Goal: Transaction & Acquisition: Purchase product/service

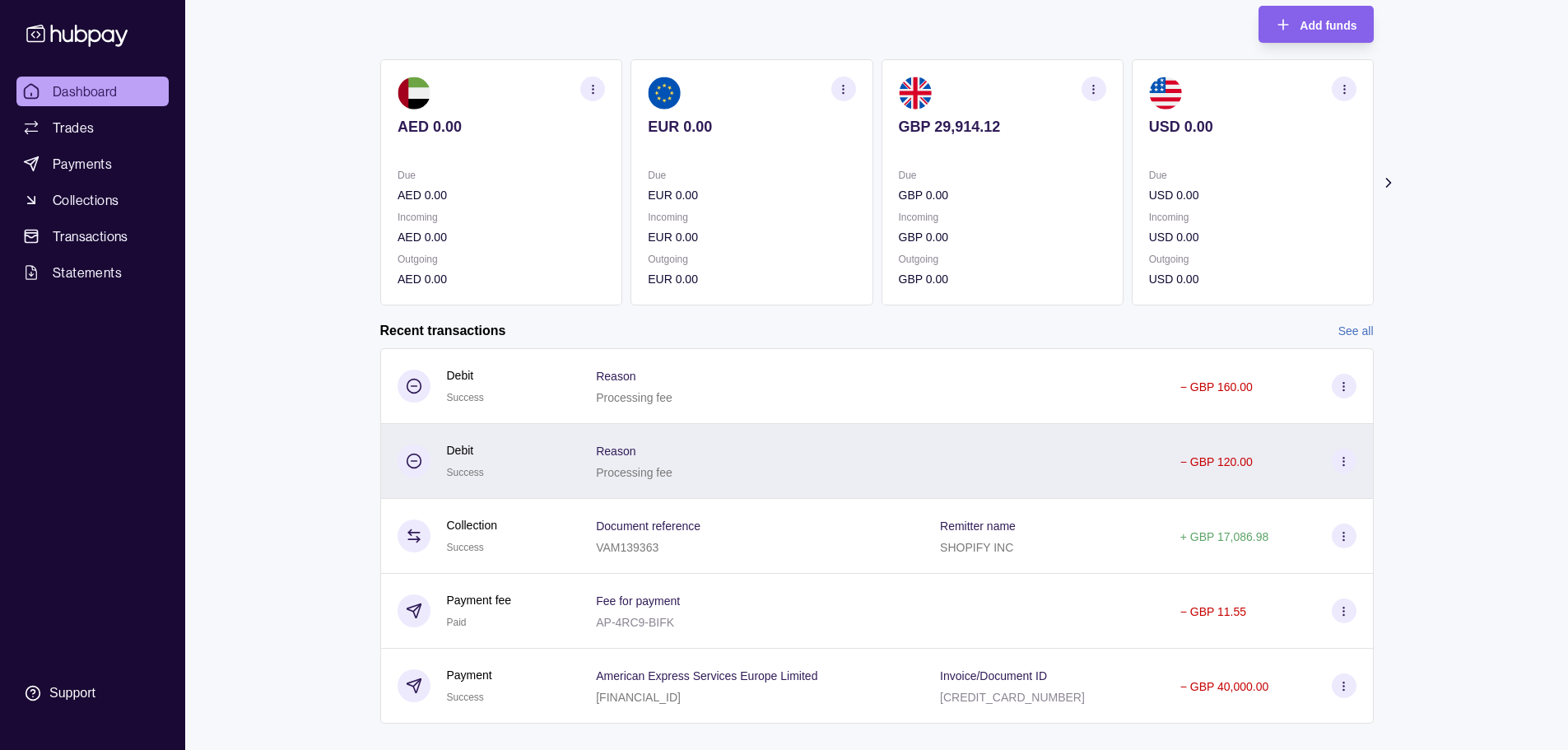
scroll to position [126, 0]
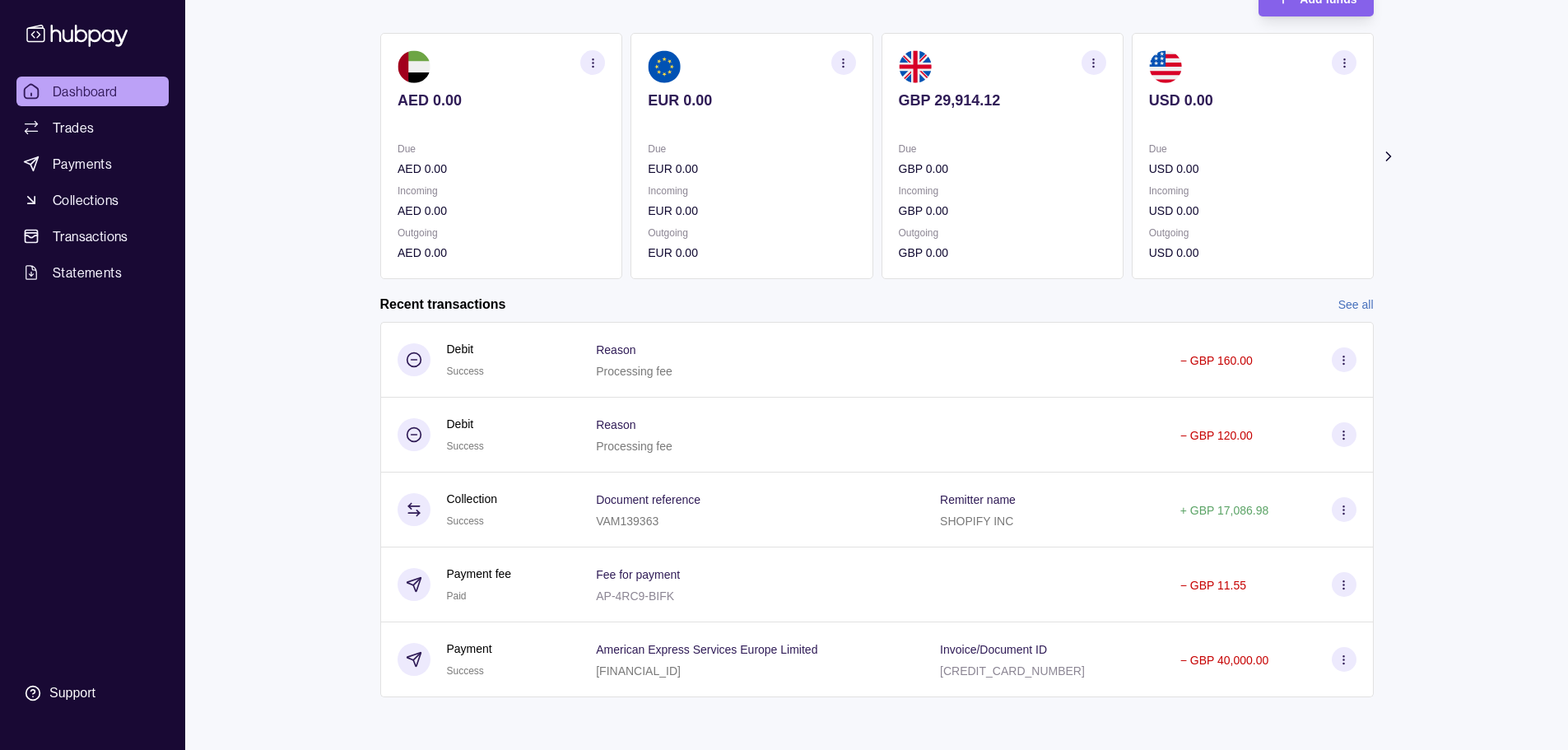
click at [1358, 304] on link "See all" at bounding box center [1356, 305] width 36 height 18
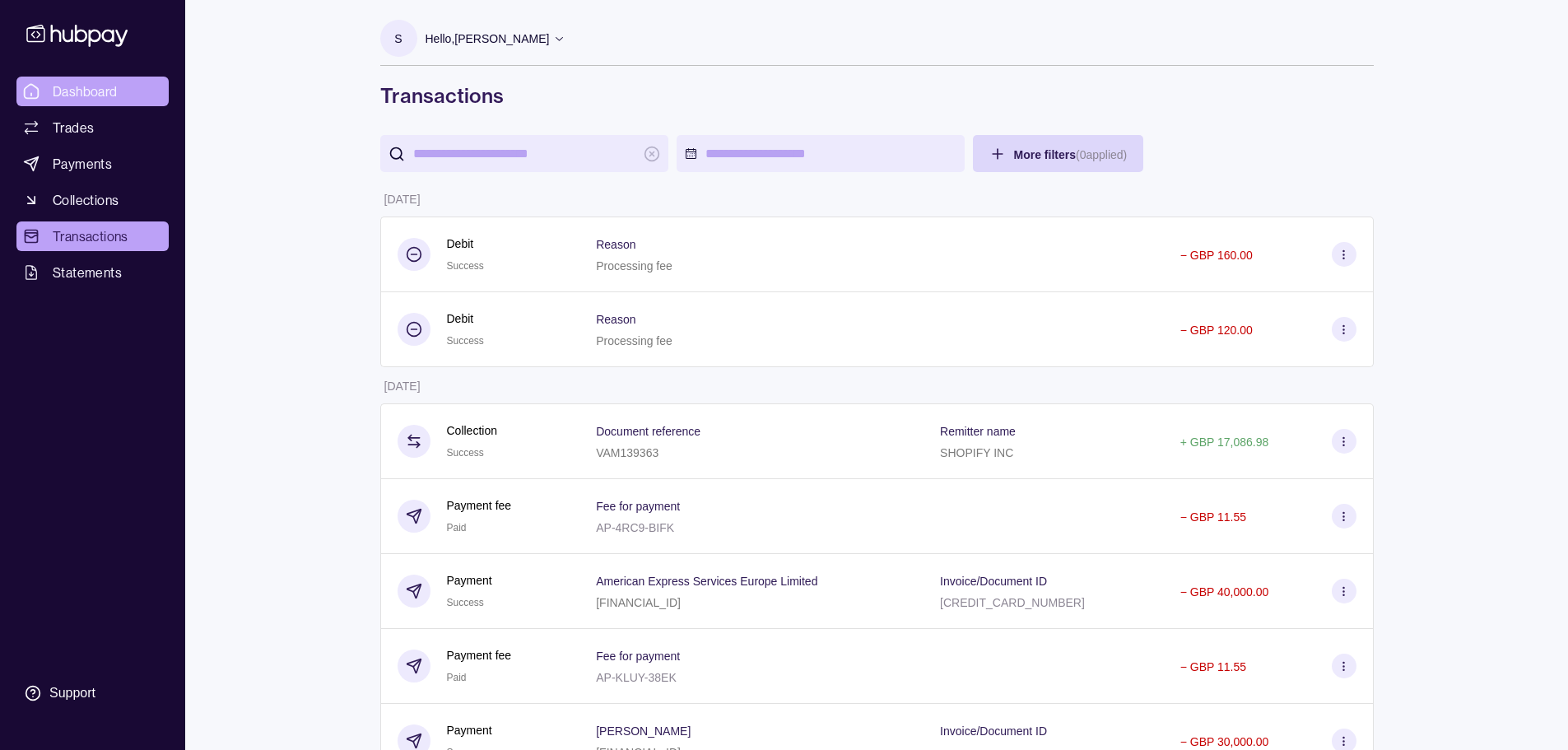
click at [94, 77] on link "Dashboard" at bounding box center [92, 91] width 152 height 30
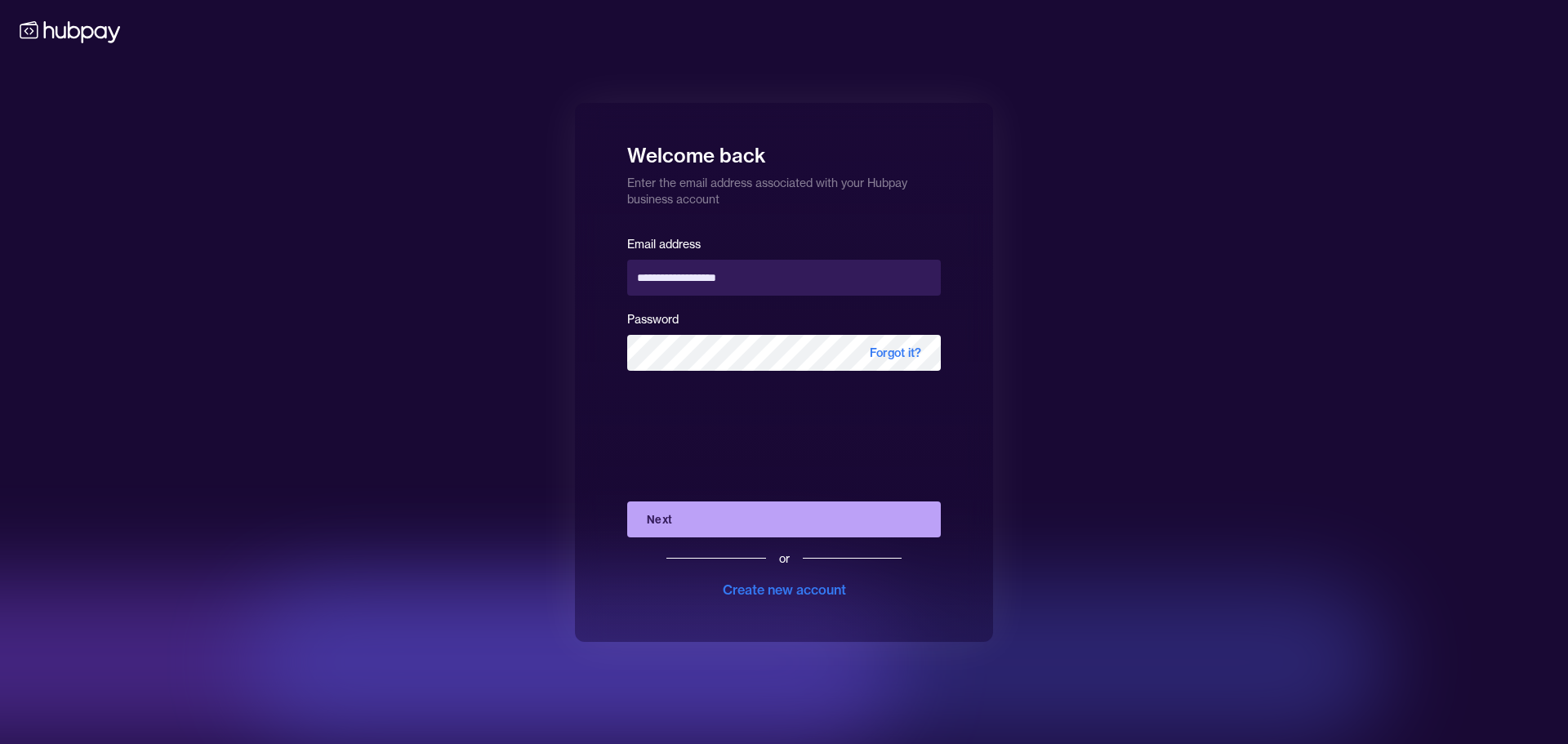
click at [744, 518] on button "Next" at bounding box center [784, 519] width 314 height 36
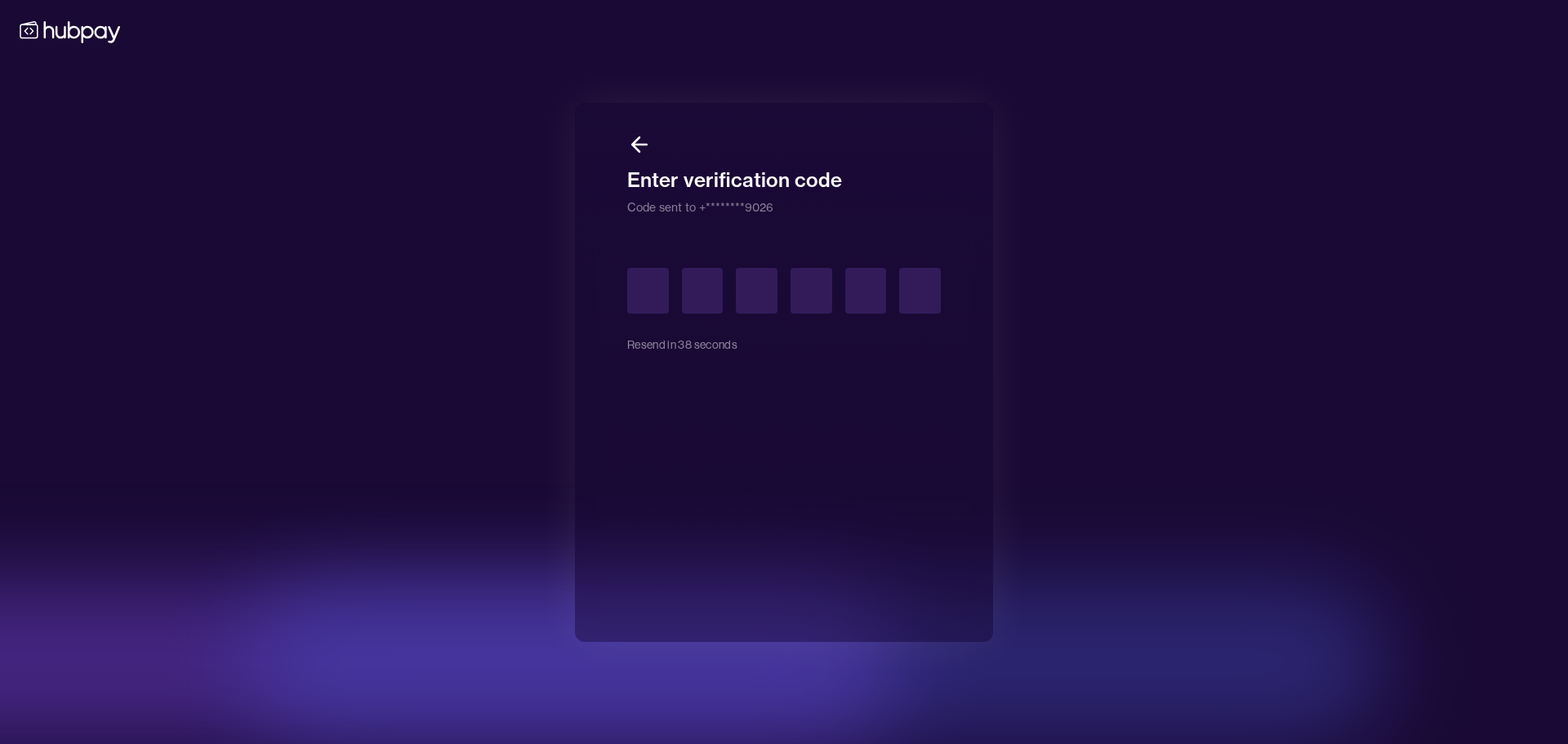
click at [636, 298] on input "text" at bounding box center [648, 290] width 42 height 45
type input "*"
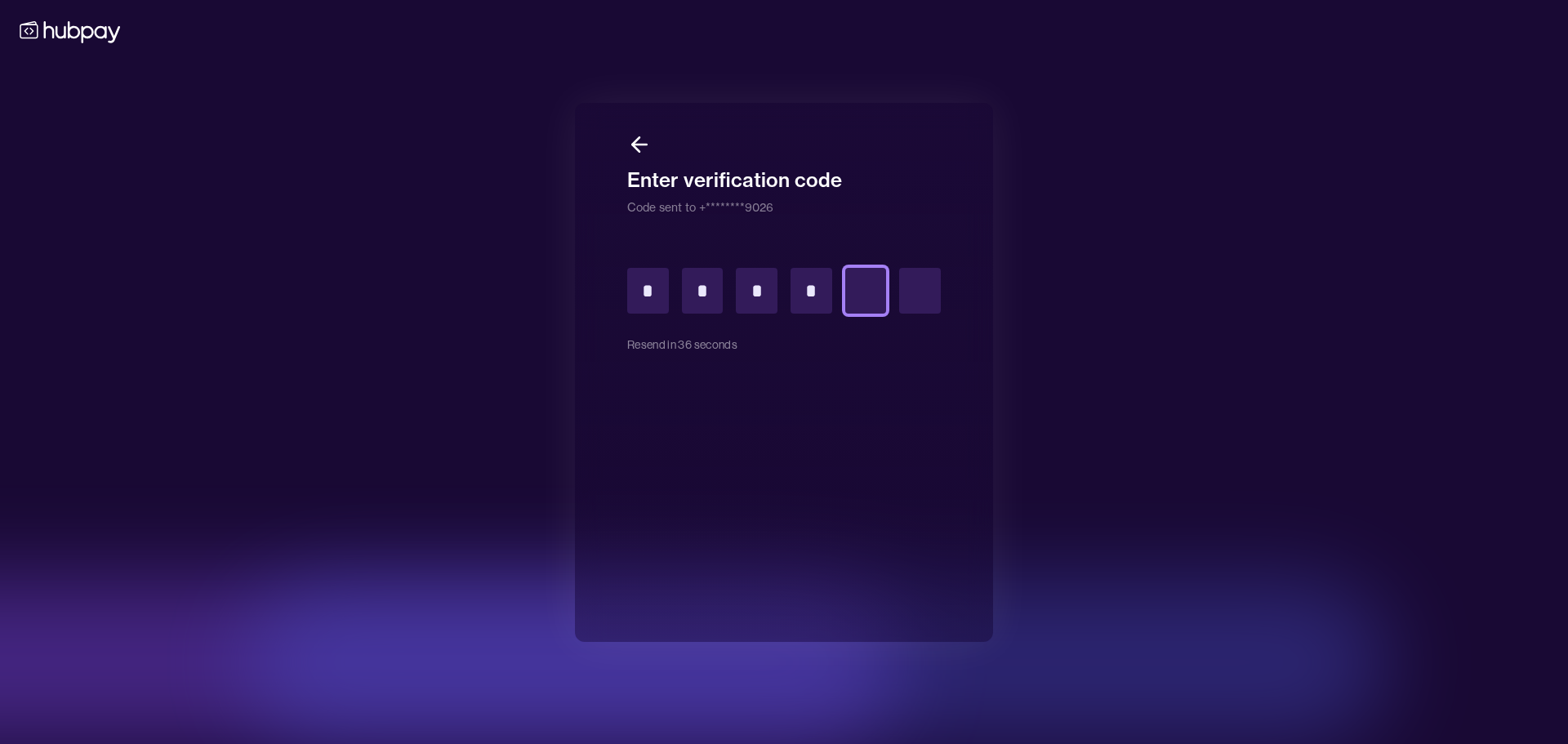
type input "*"
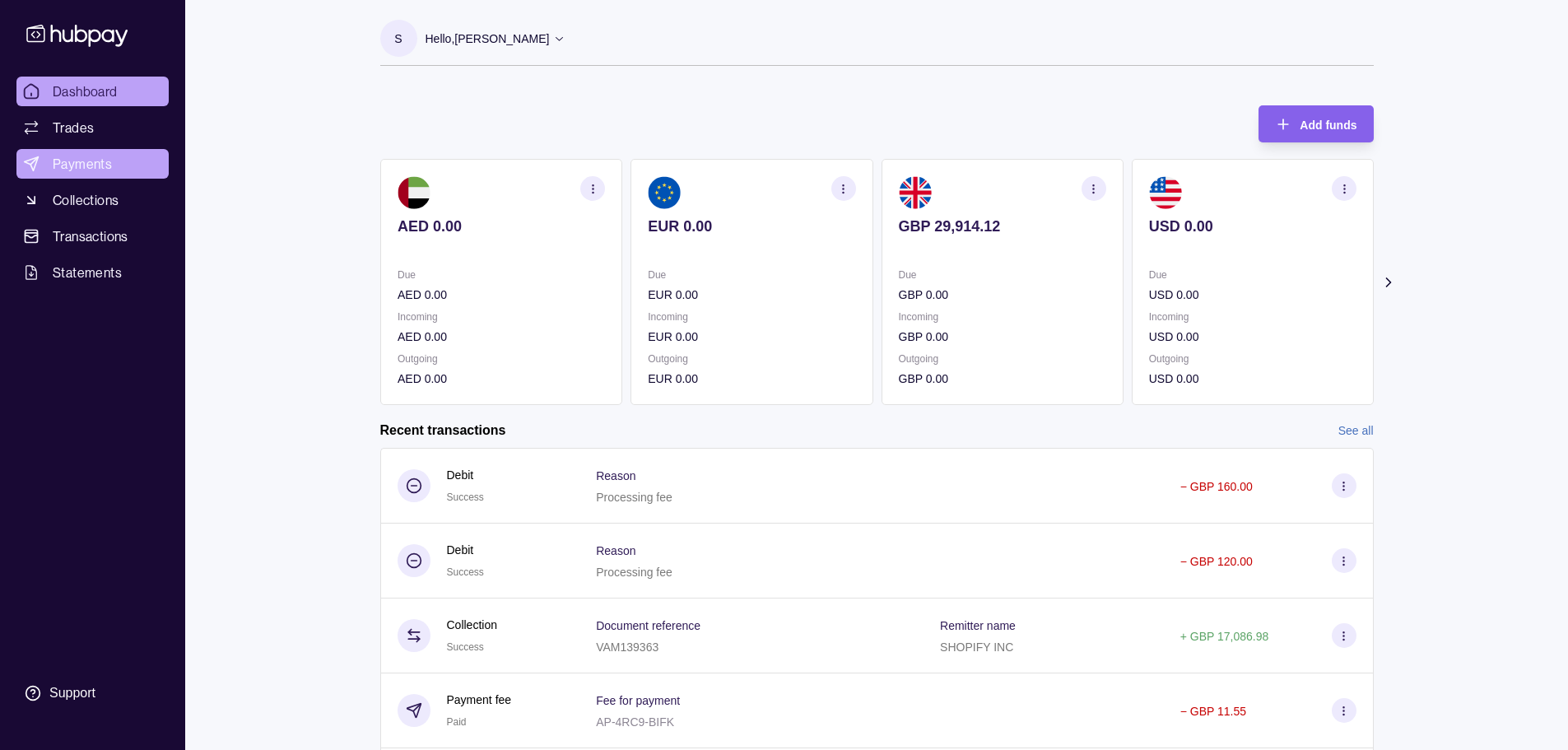
click at [97, 168] on span "Payments" at bounding box center [82, 164] width 59 height 20
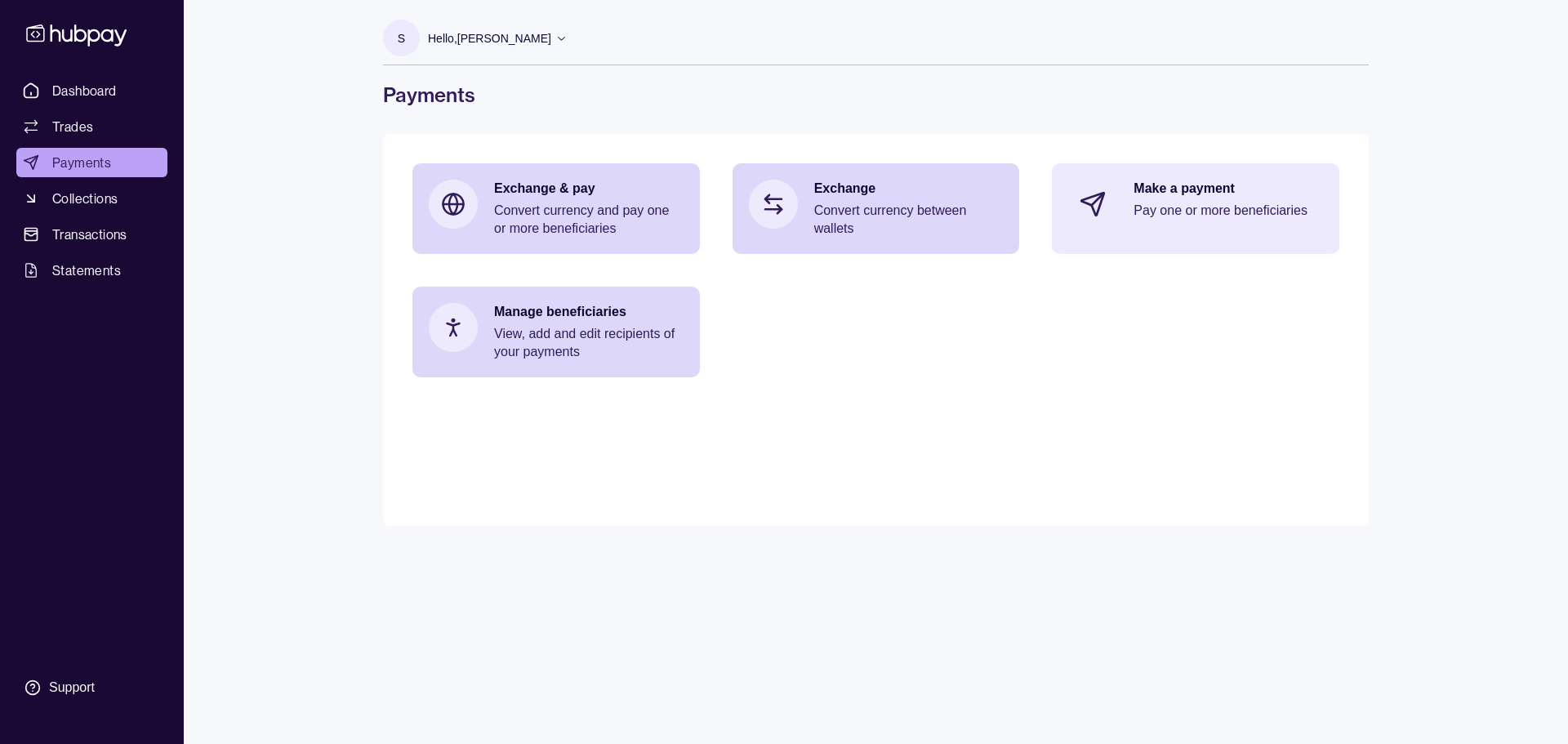
click at [1105, 205] on icon at bounding box center [1093, 204] width 27 height 27
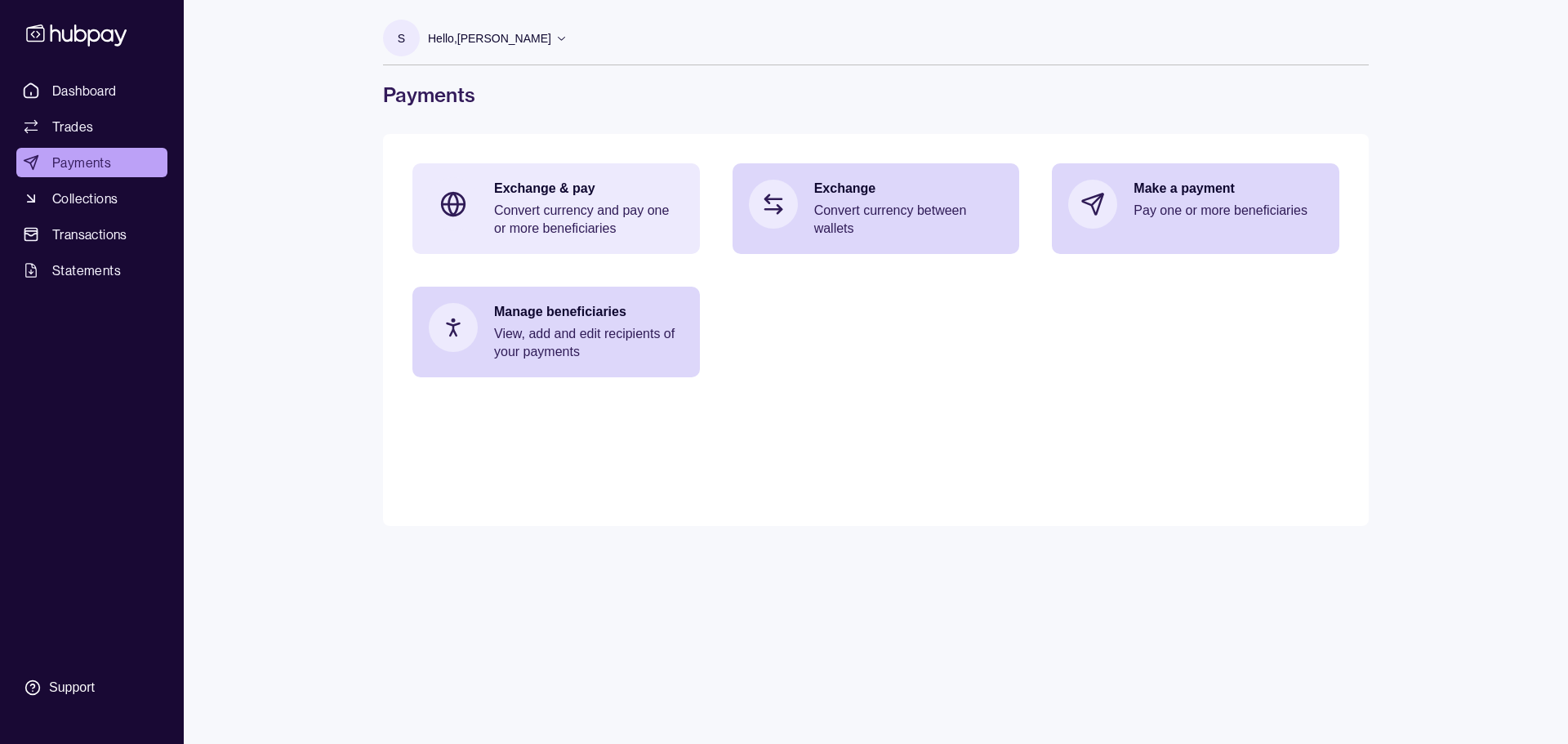
click at [555, 186] on p "Exchange & pay" at bounding box center [588, 188] width 189 height 18
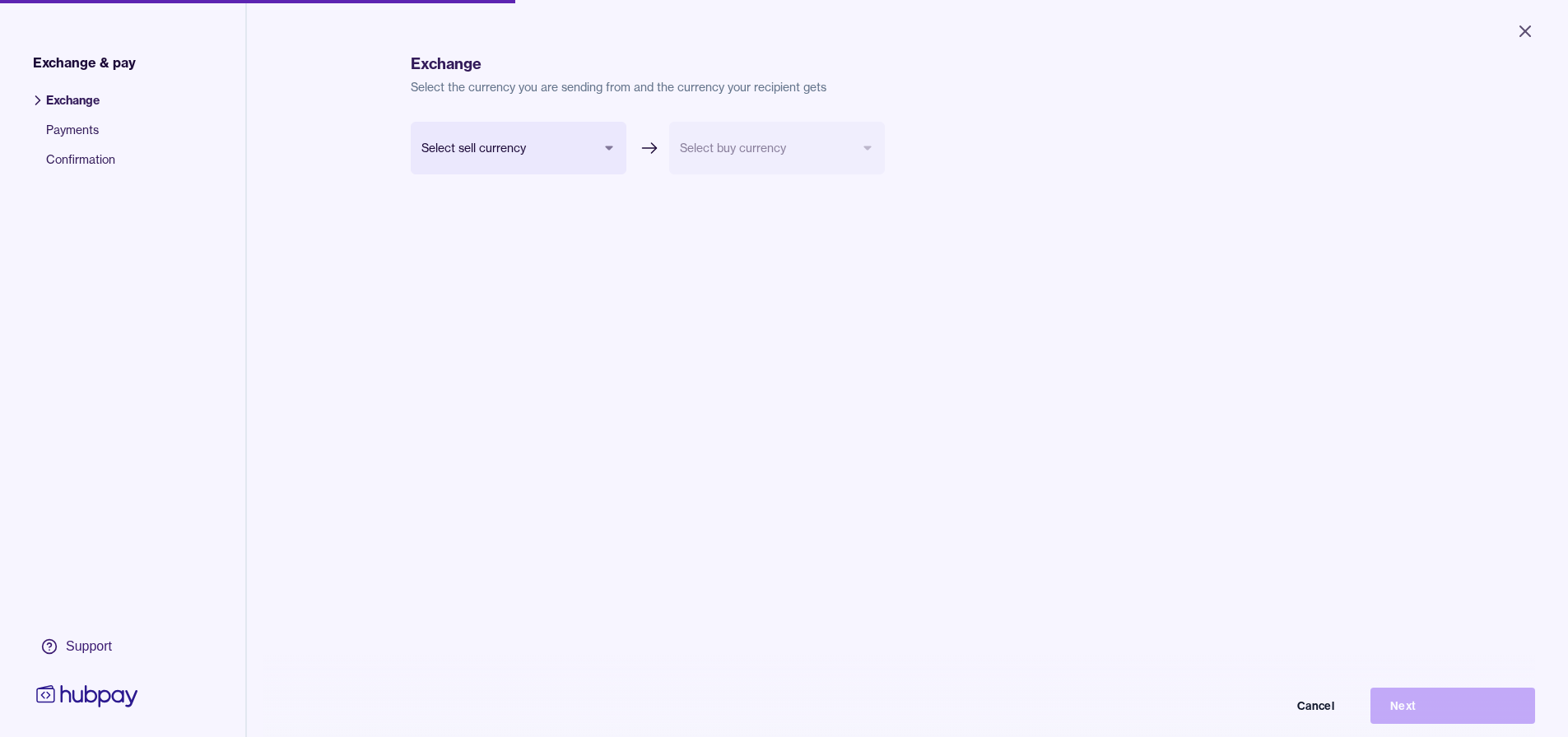
click at [581, 159] on body "Close Exchange & pay Exchange Payments Confirmation Support Exchange Select the…" at bounding box center [784, 368] width 1568 height 737
click at [559, 153] on body "Close Exchange & pay Exchange Payments Confirmation Support Exchange Select the…" at bounding box center [784, 368] width 1568 height 737
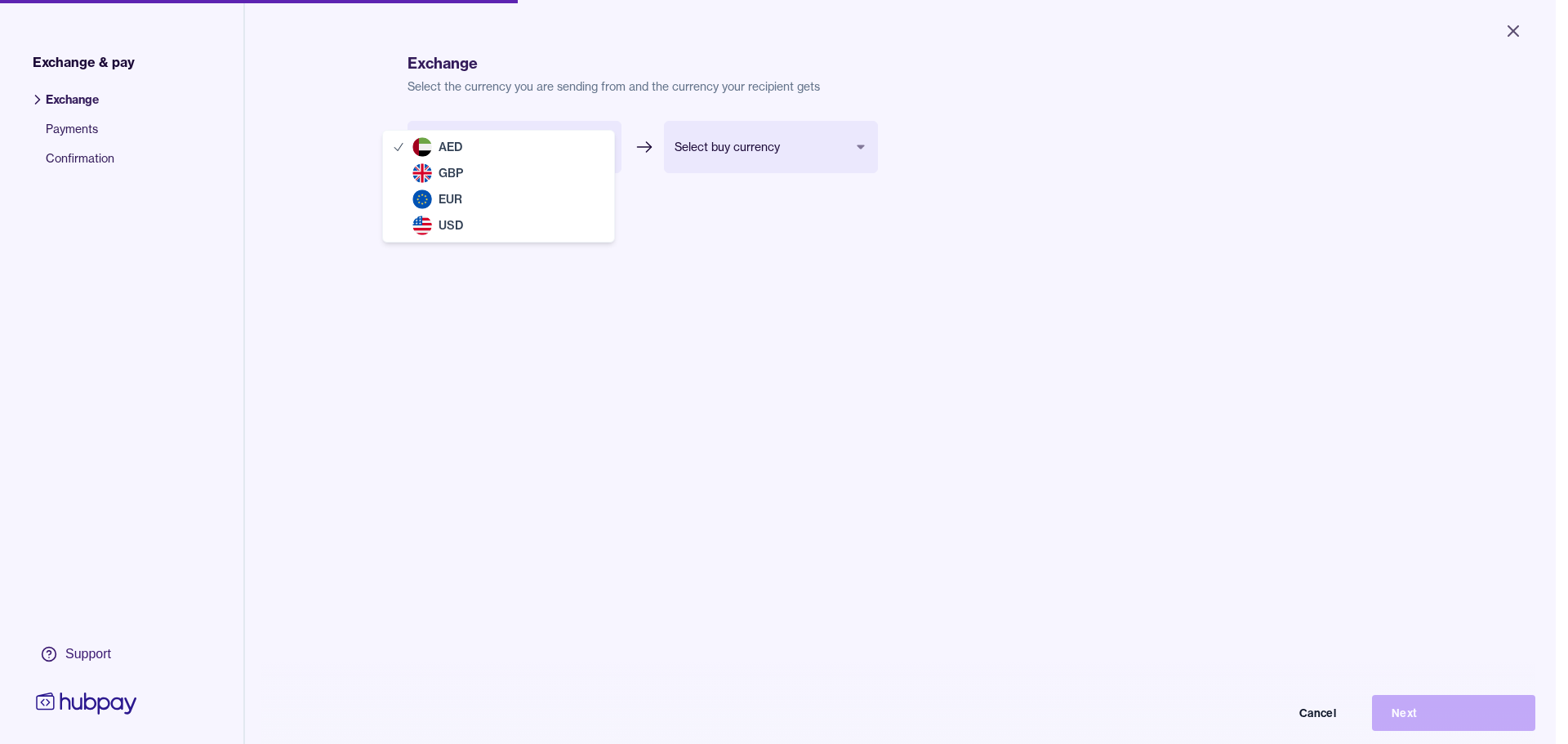
select select "***"
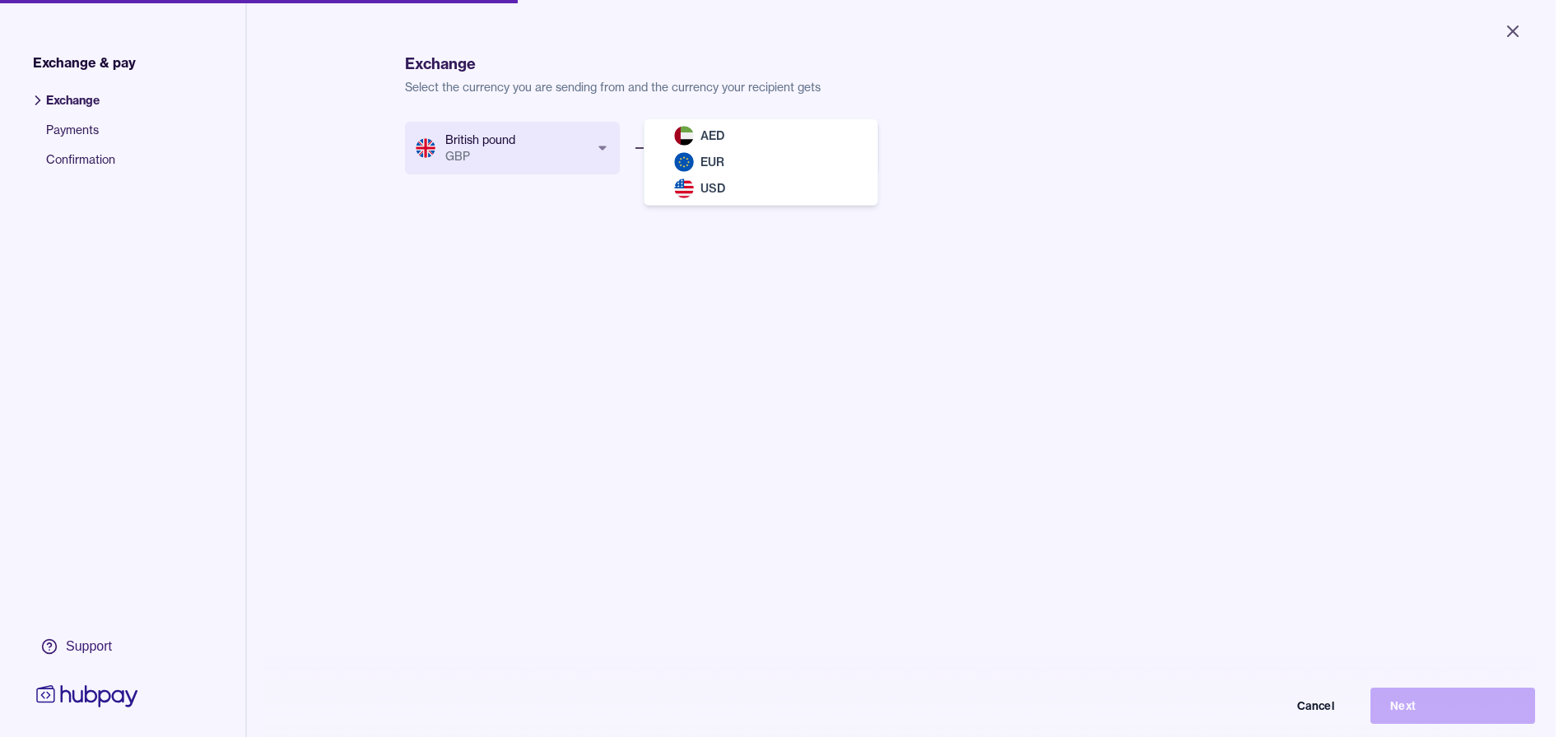
click at [699, 146] on body "Close Exchange & pay Exchange Payments Confirmation Support Exchange Select the…" at bounding box center [777, 368] width 1555 height 737
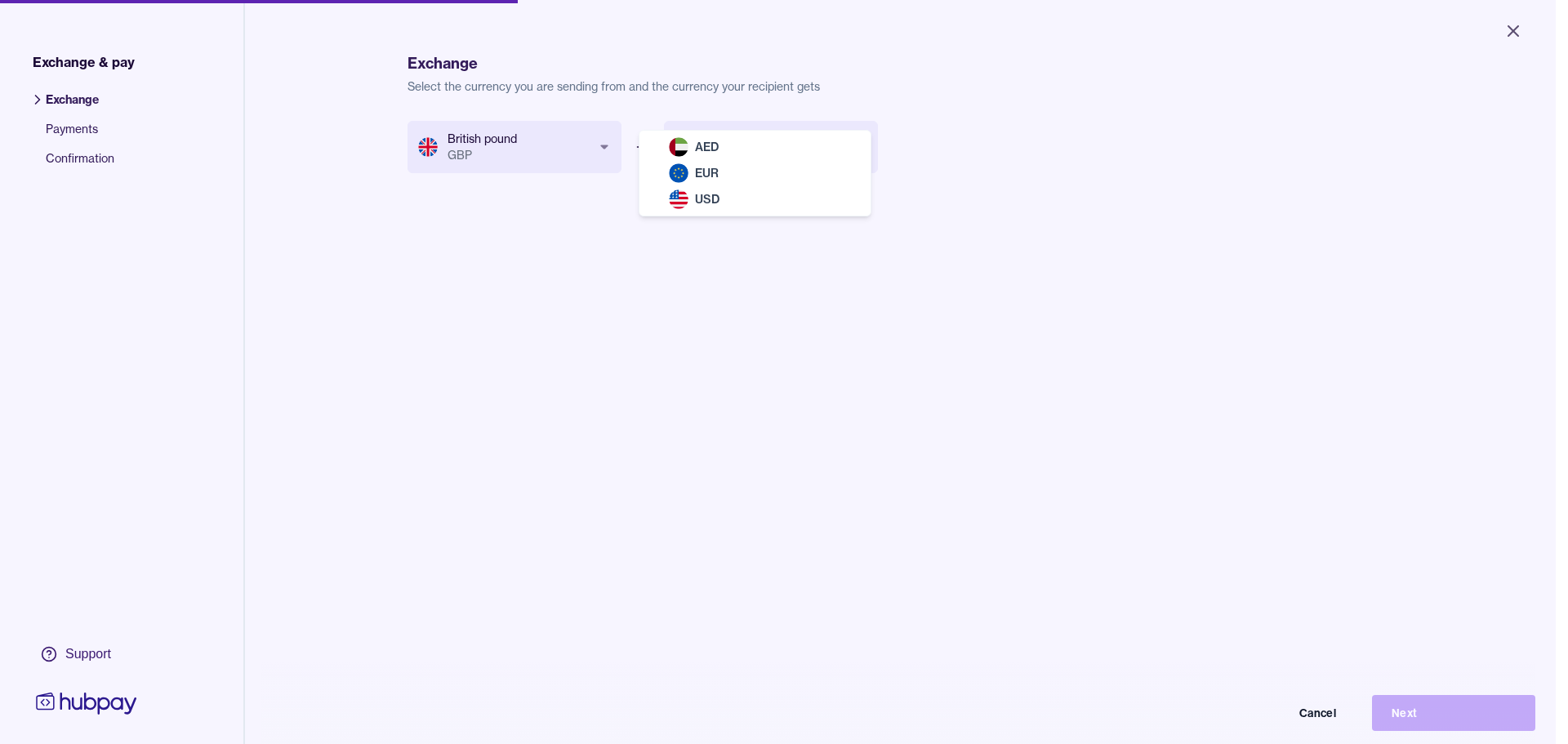
select select "***"
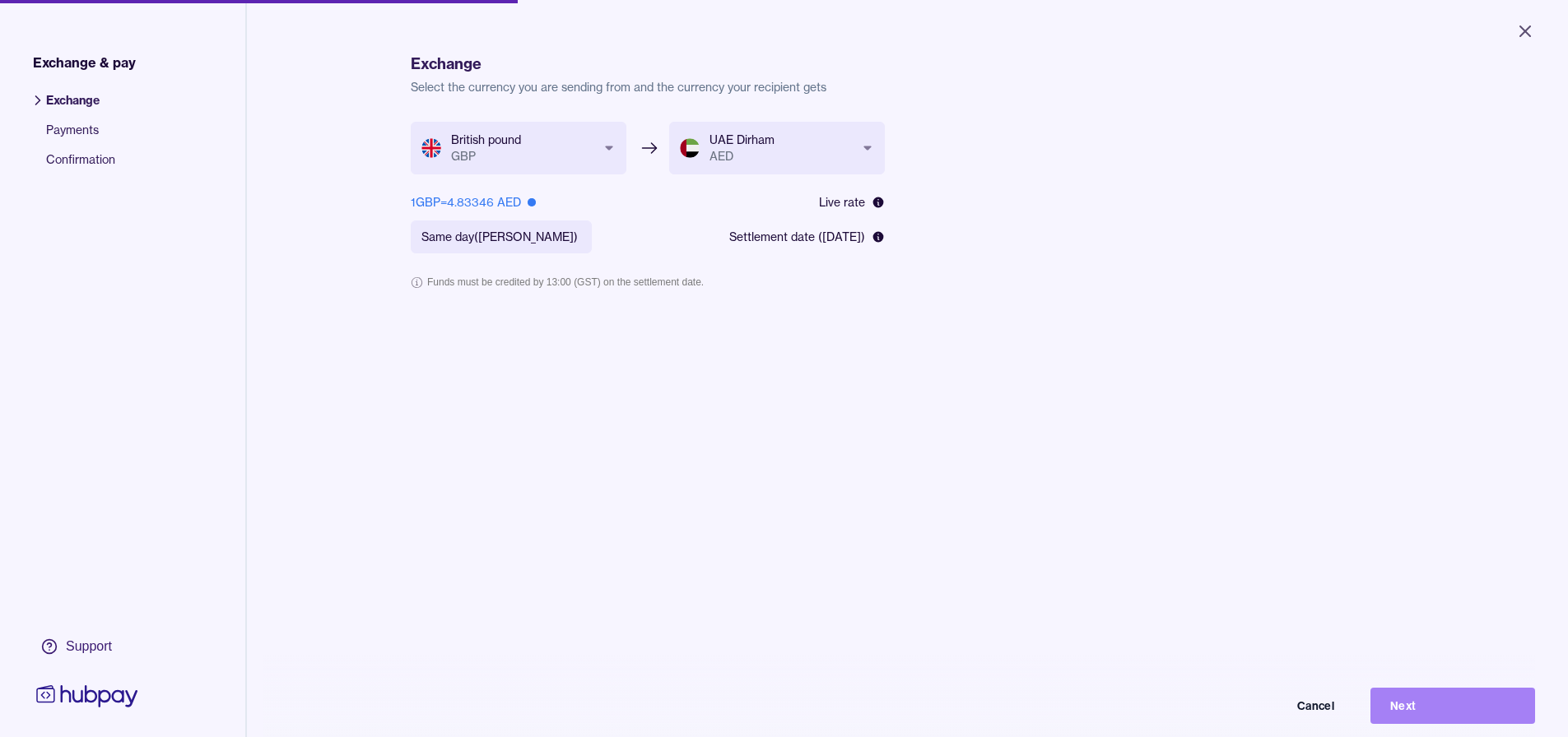
click at [1445, 716] on button "Next" at bounding box center [1452, 706] width 165 height 36
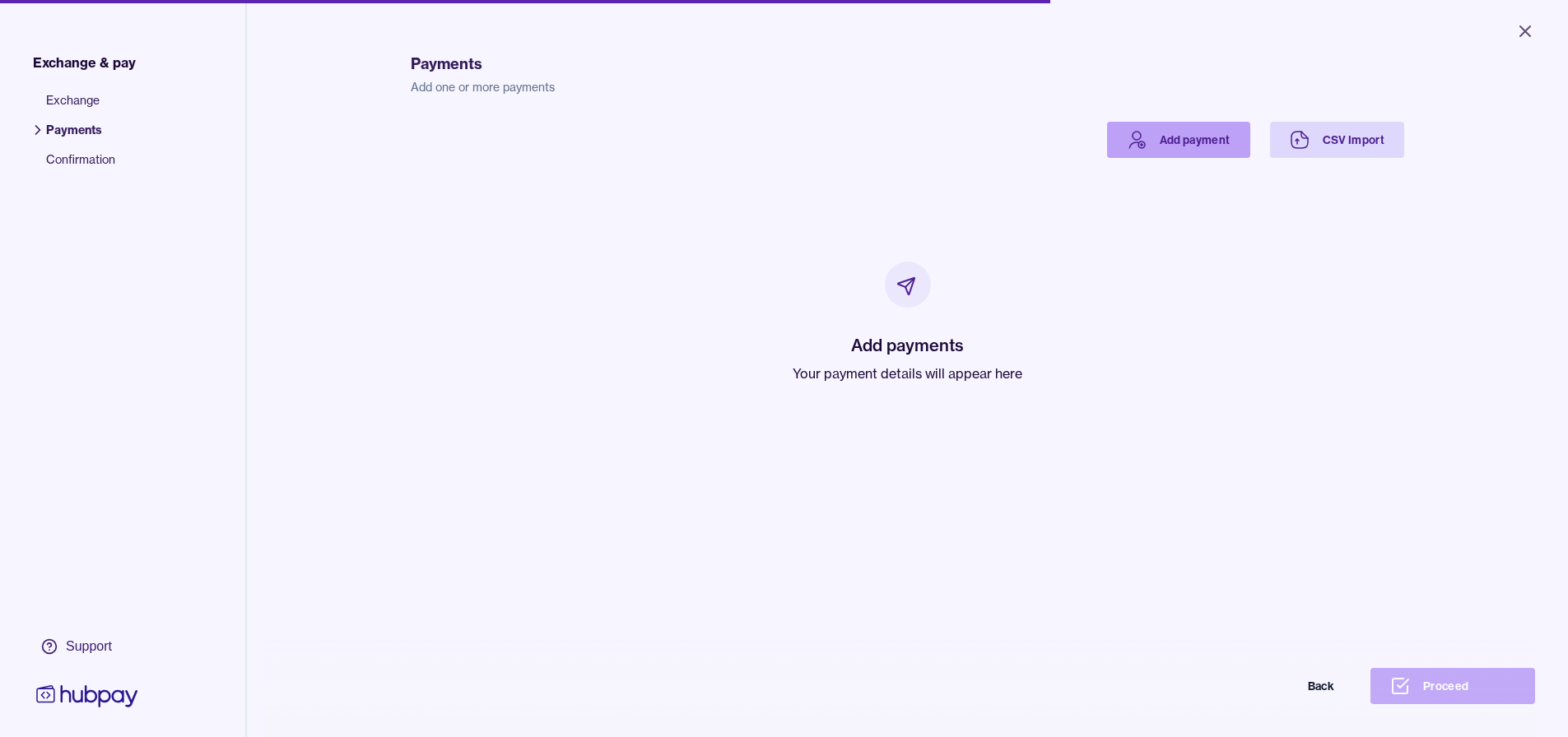
click at [1204, 124] on link "Add payment" at bounding box center [1178, 140] width 143 height 36
click at [1148, 140] on link "Add payment" at bounding box center [1178, 140] width 143 height 36
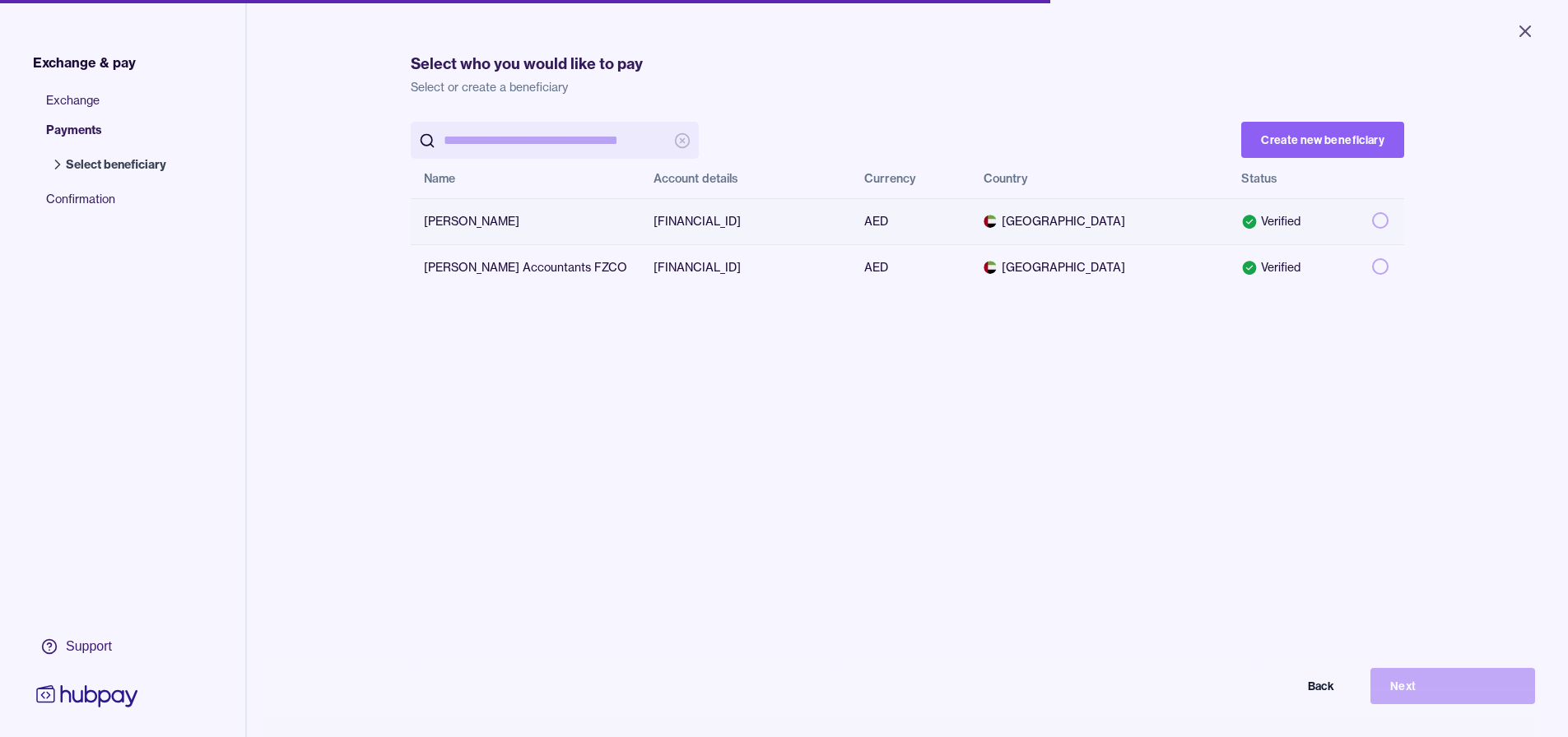
click at [1372, 224] on button "button" at bounding box center [1380, 220] width 16 height 16
click at [1416, 702] on button "Next" at bounding box center [1452, 686] width 165 height 36
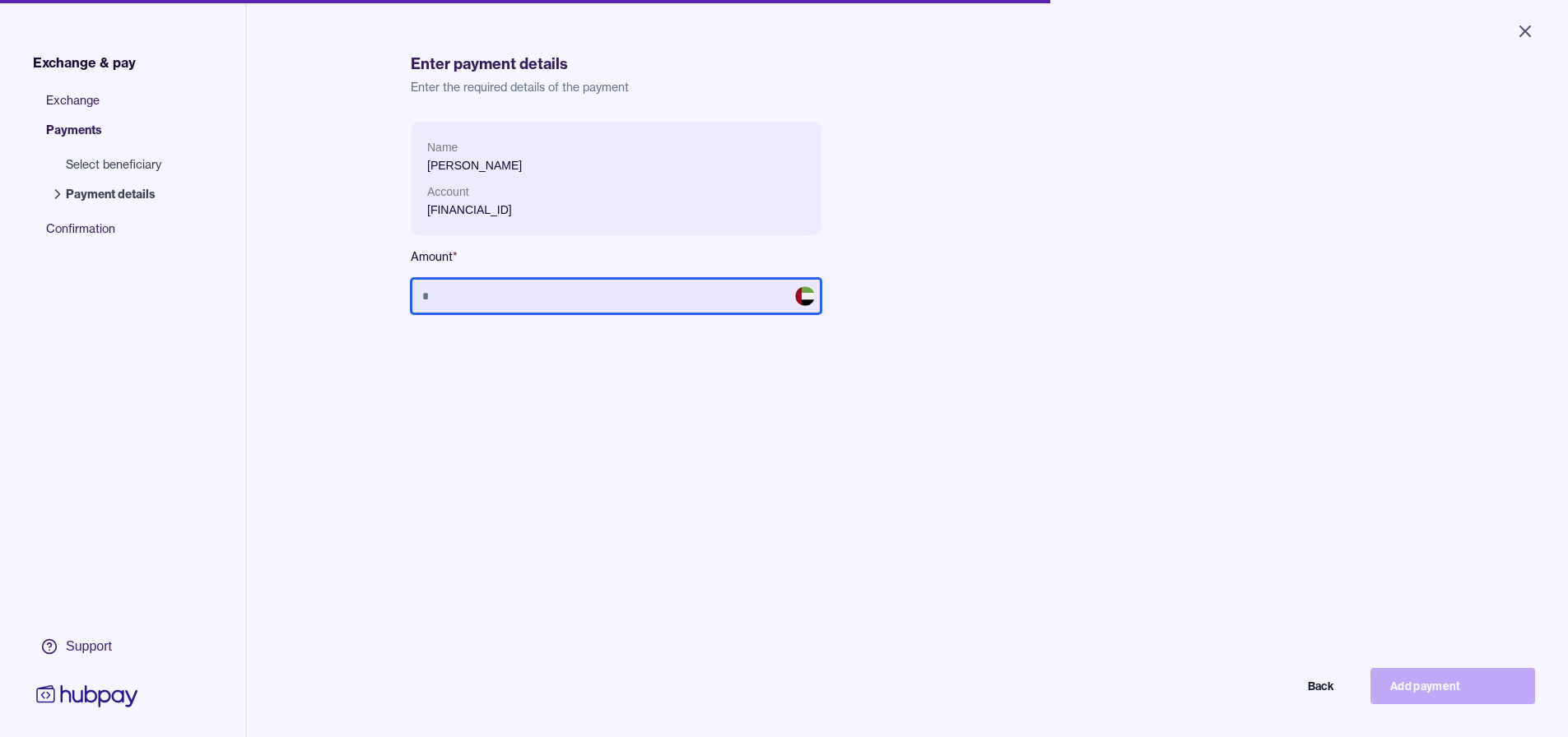
click at [709, 304] on input "text" at bounding box center [616, 296] width 411 height 36
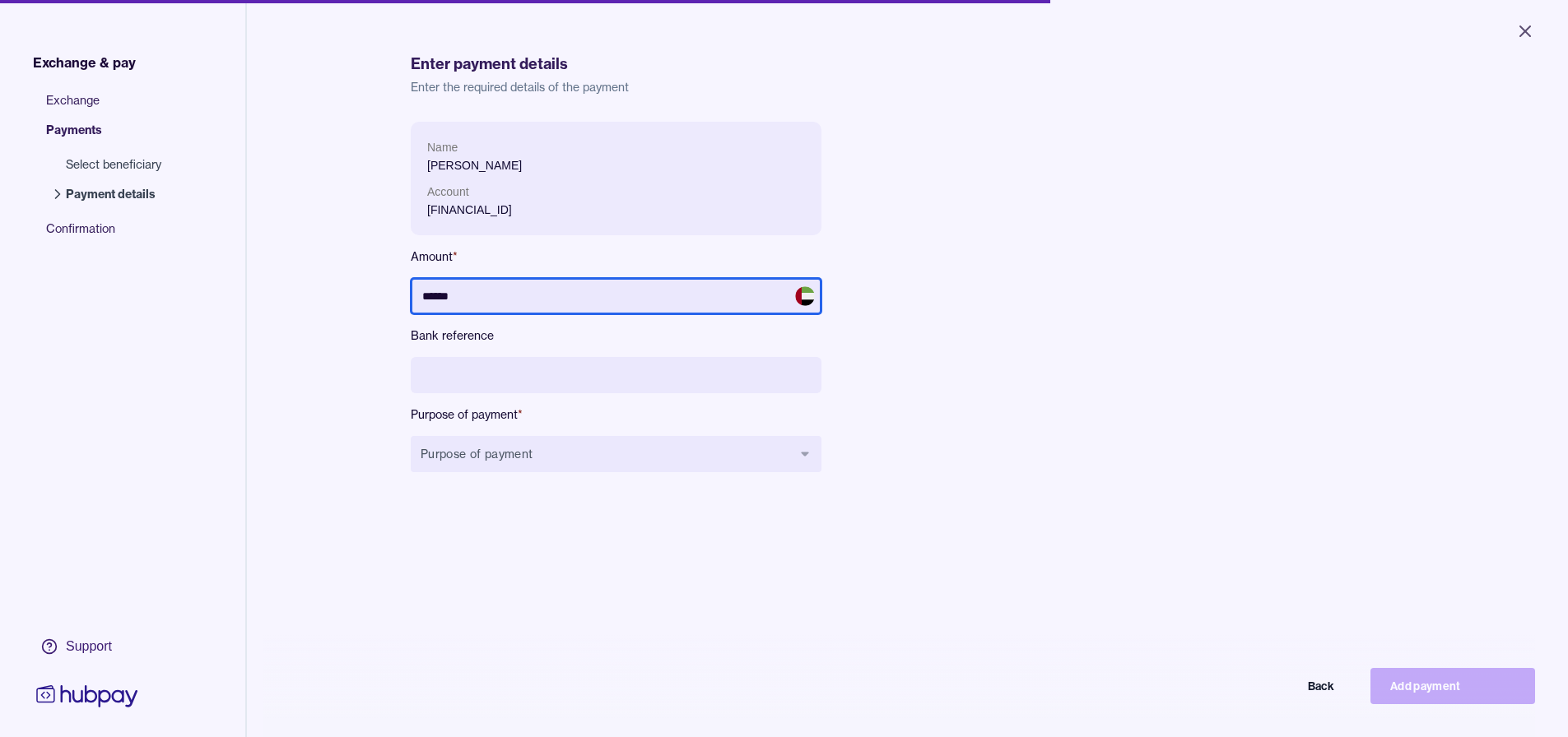
type input "******"
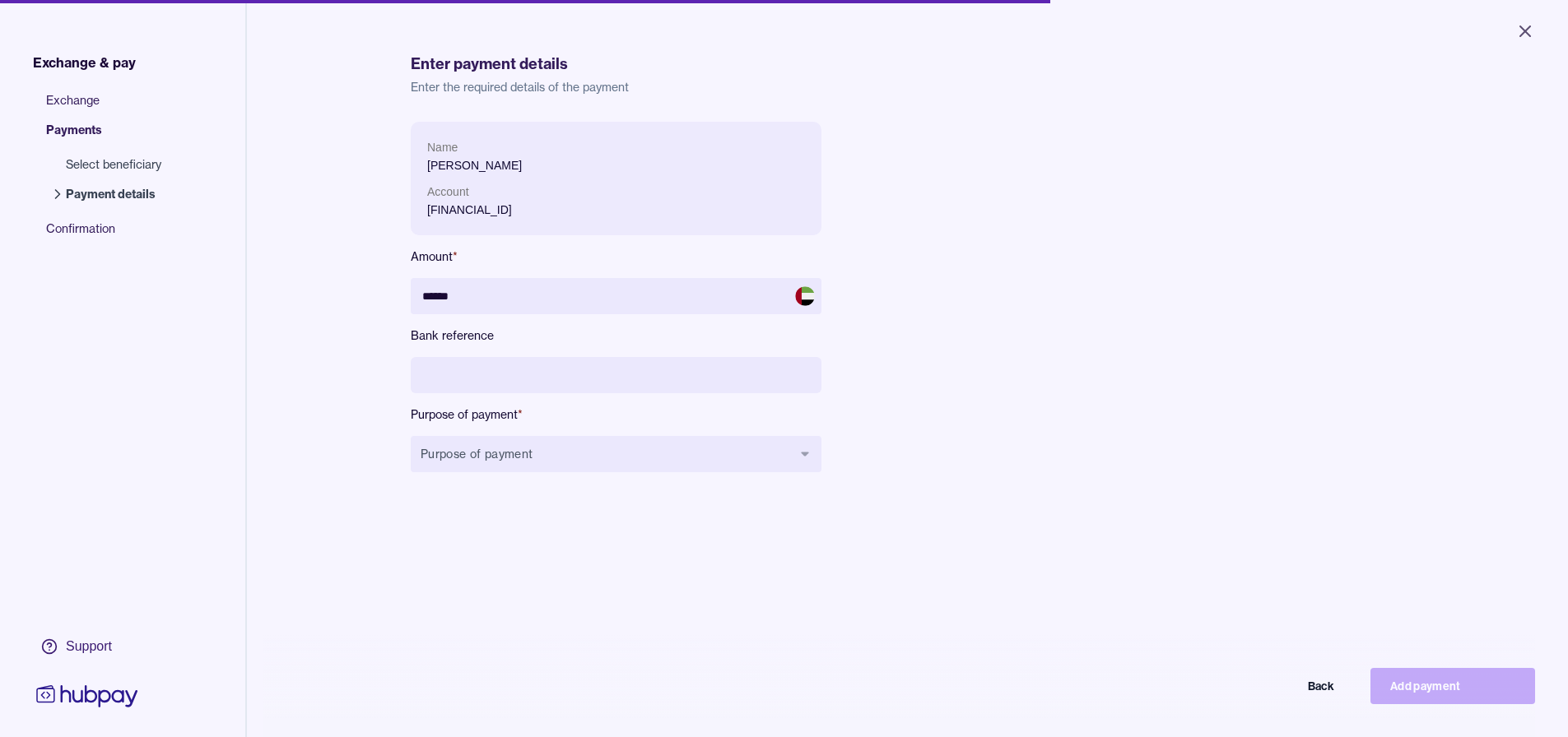
click at [693, 357] on input at bounding box center [616, 375] width 411 height 36
click at [570, 443] on button "Purpose of payment" at bounding box center [616, 454] width 411 height 36
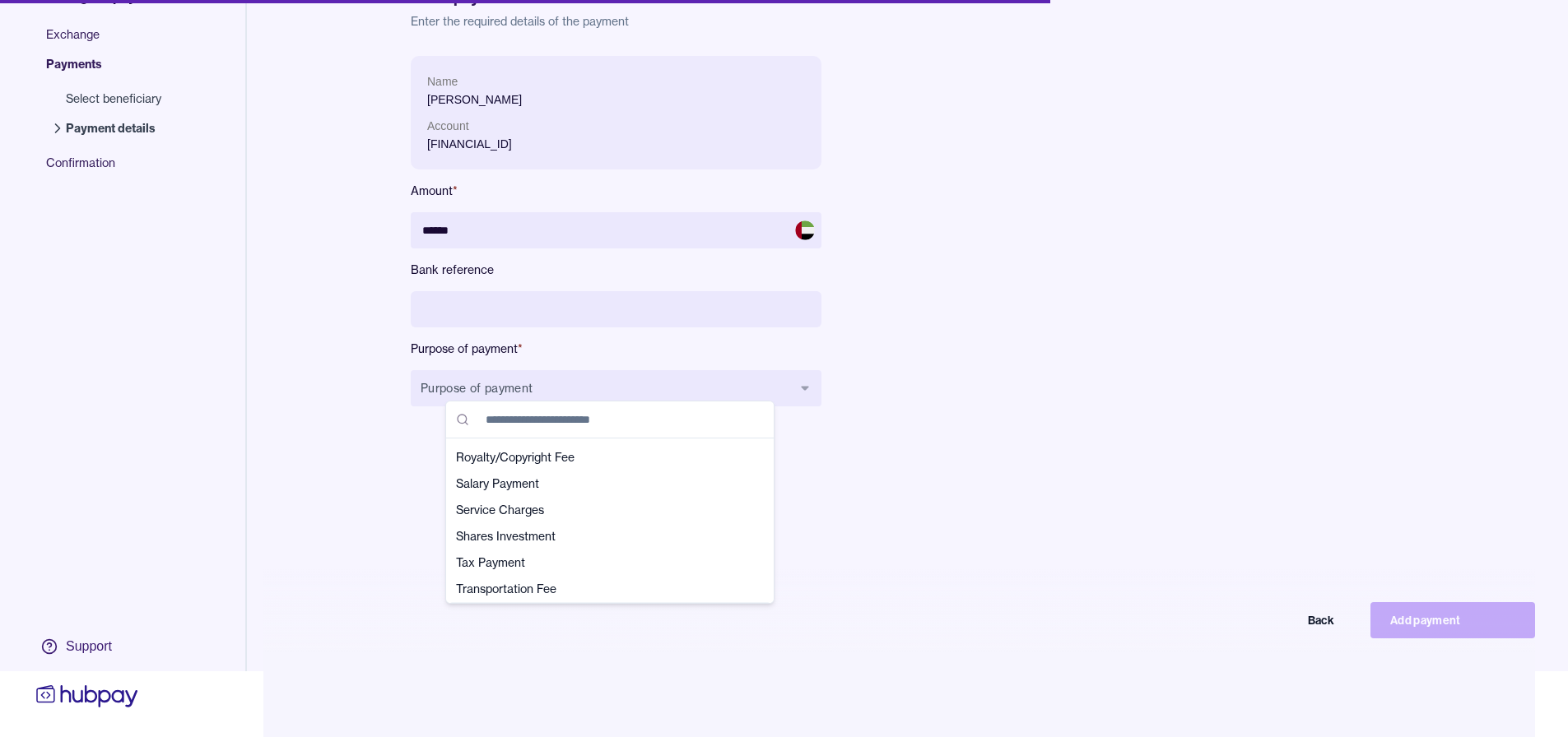
scroll to position [497, 0]
click at [578, 505] on span "Salary Payment" at bounding box center [600, 510] width 288 height 16
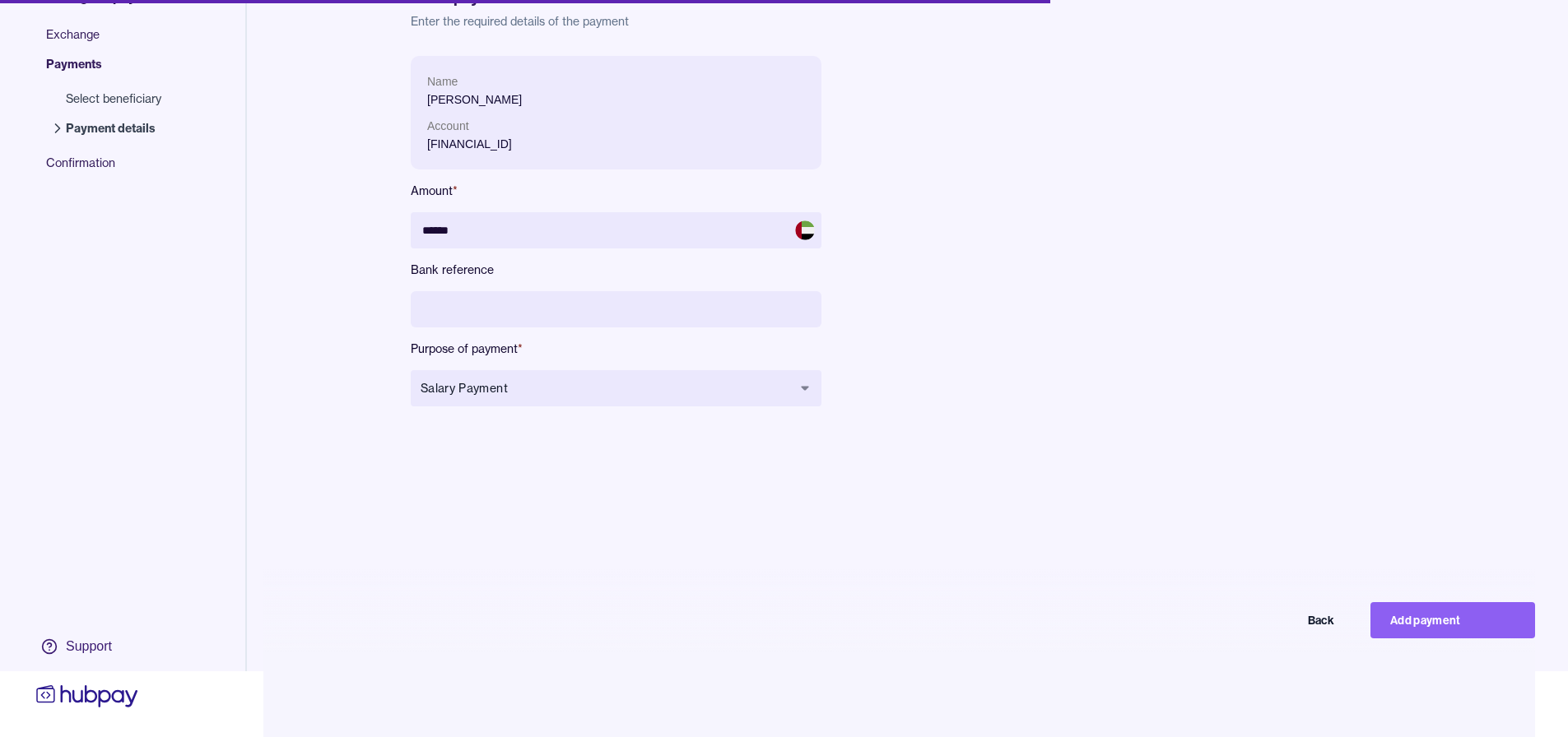
click at [521, 296] on input at bounding box center [616, 309] width 411 height 36
type input "*"
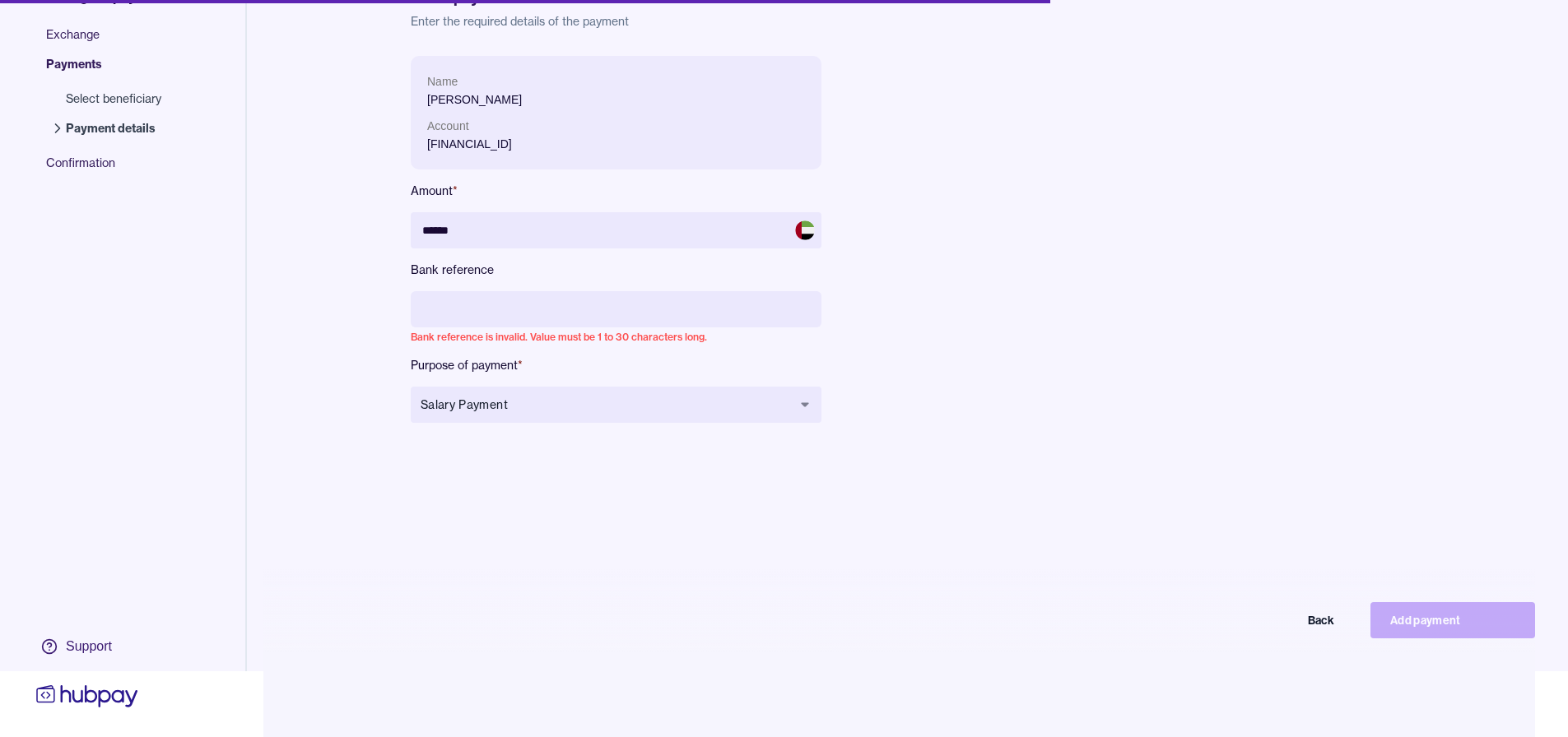
click at [563, 299] on input at bounding box center [616, 309] width 411 height 36
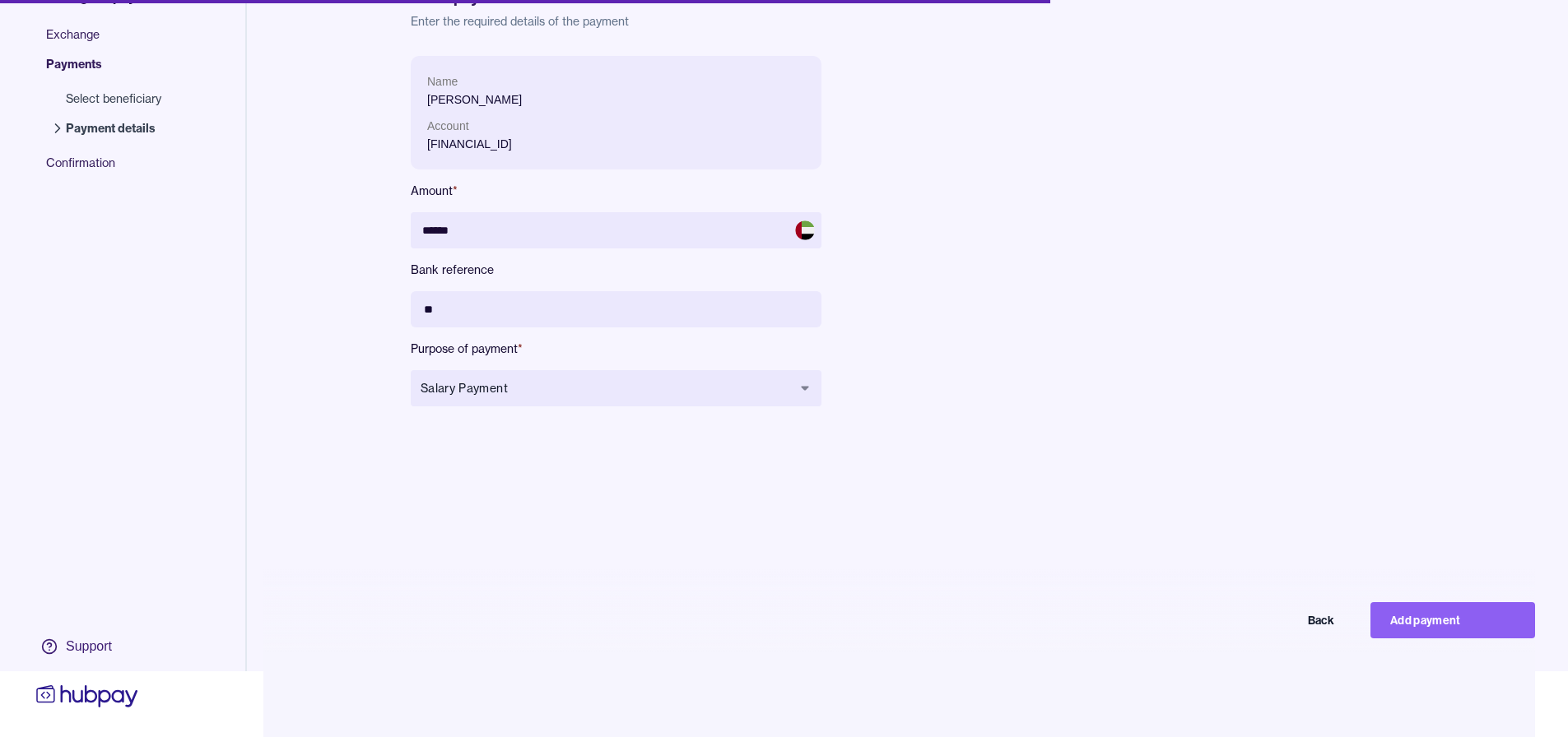
type input "*"
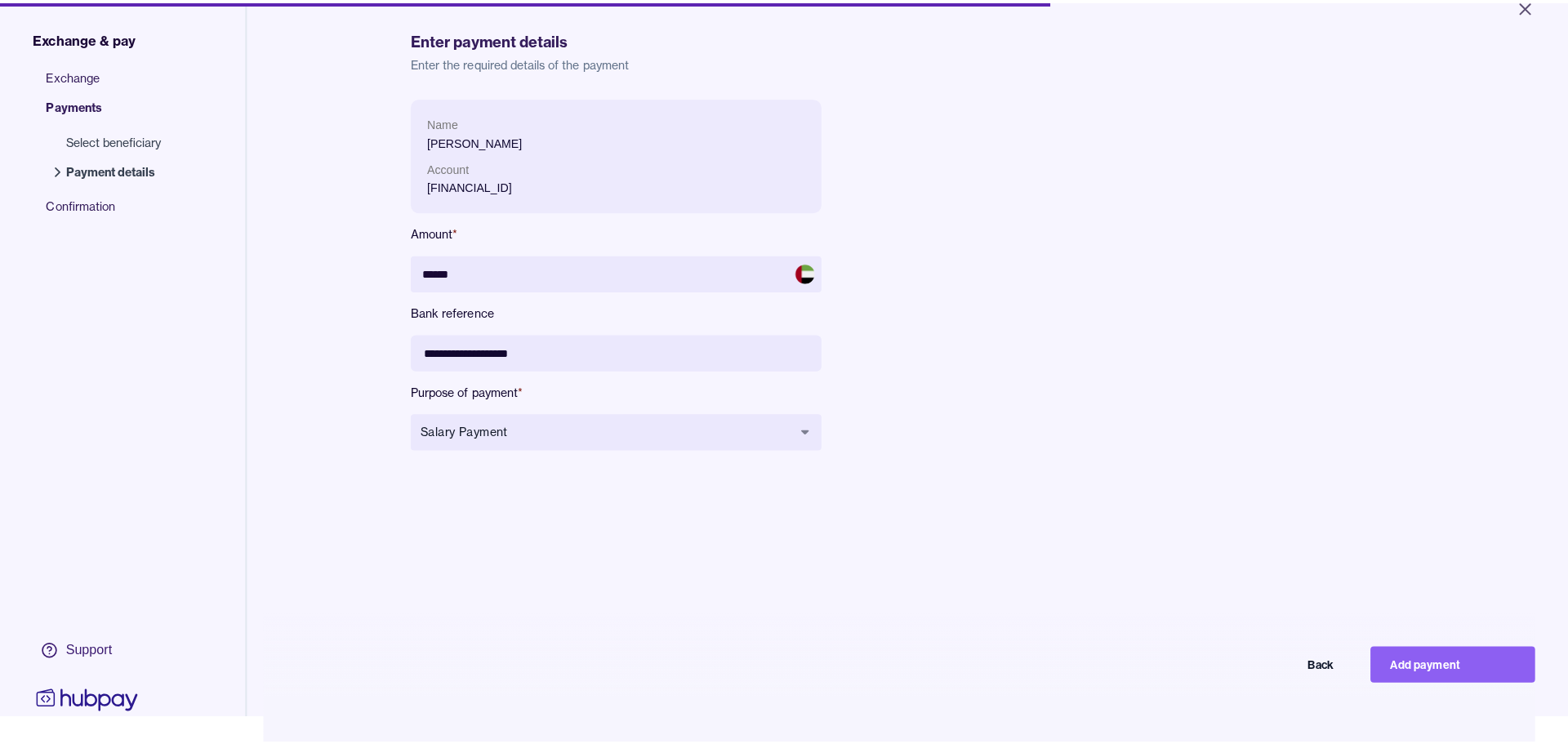
scroll to position [0, 0]
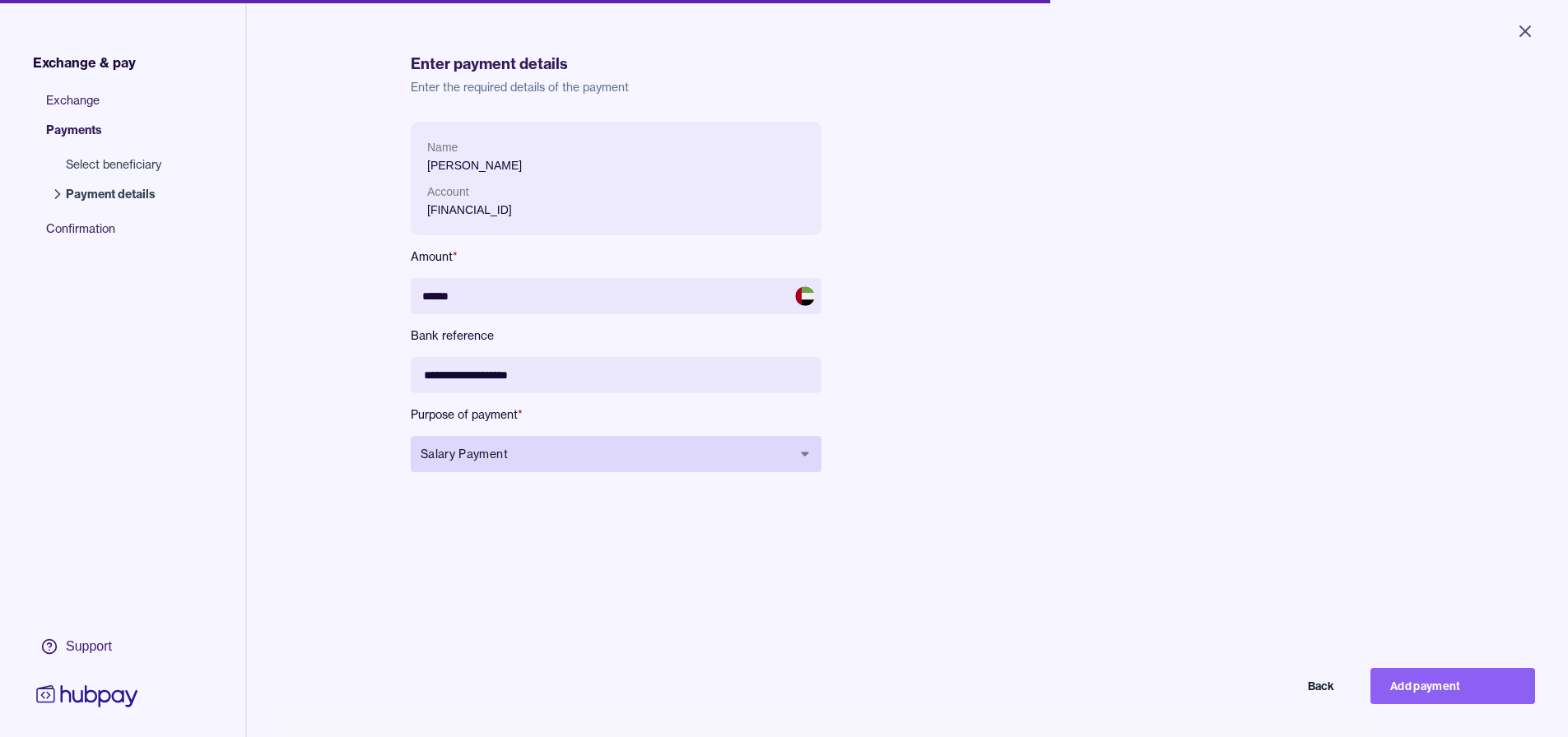
type input "**********"
drag, startPoint x: 715, startPoint y: 454, endPoint x: 698, endPoint y: 455, distance: 17.0
click at [715, 454] on span "Salary Payment" at bounding box center [606, 454] width 371 height 16
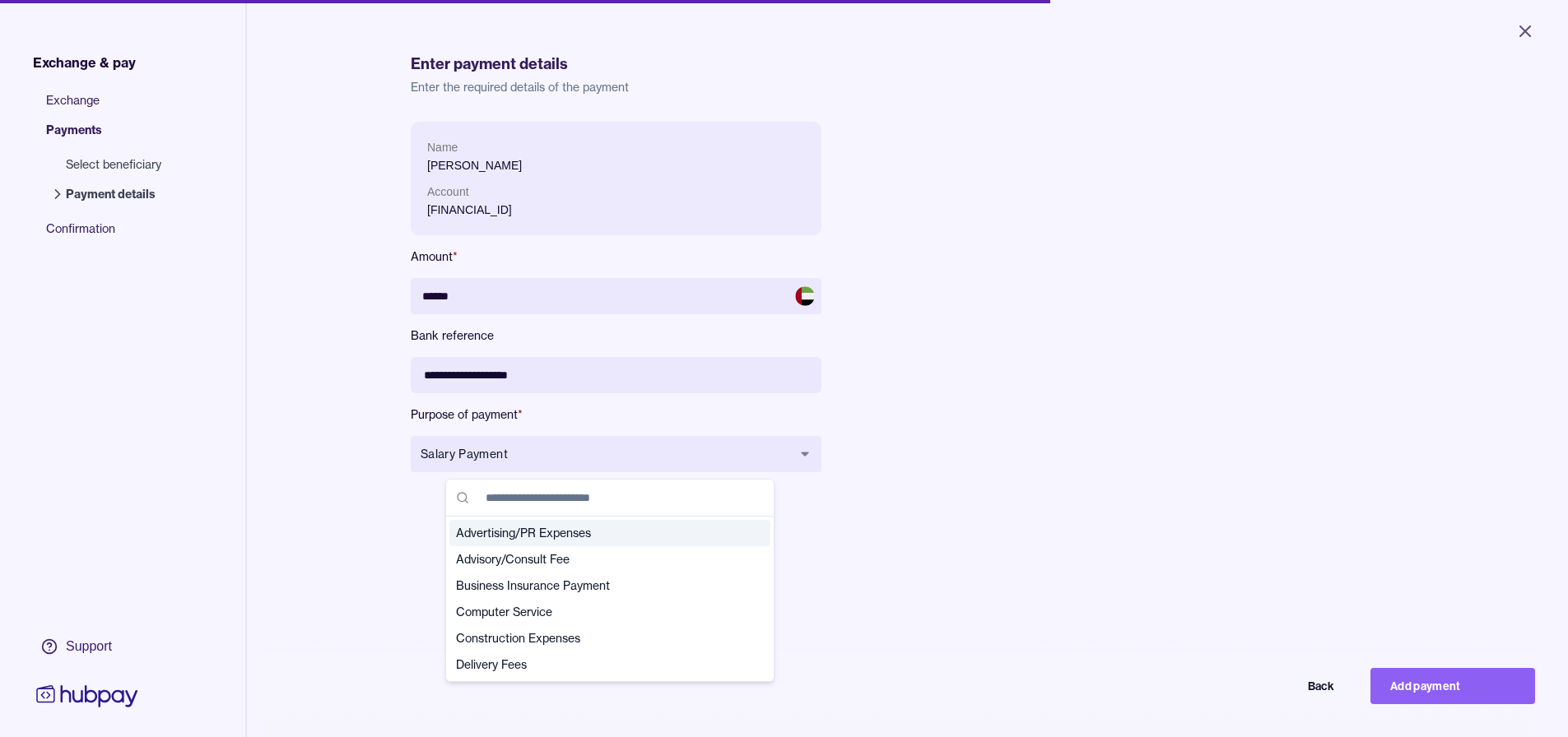
click at [879, 501] on div "**********" at bounding box center [907, 490] width 993 height 737
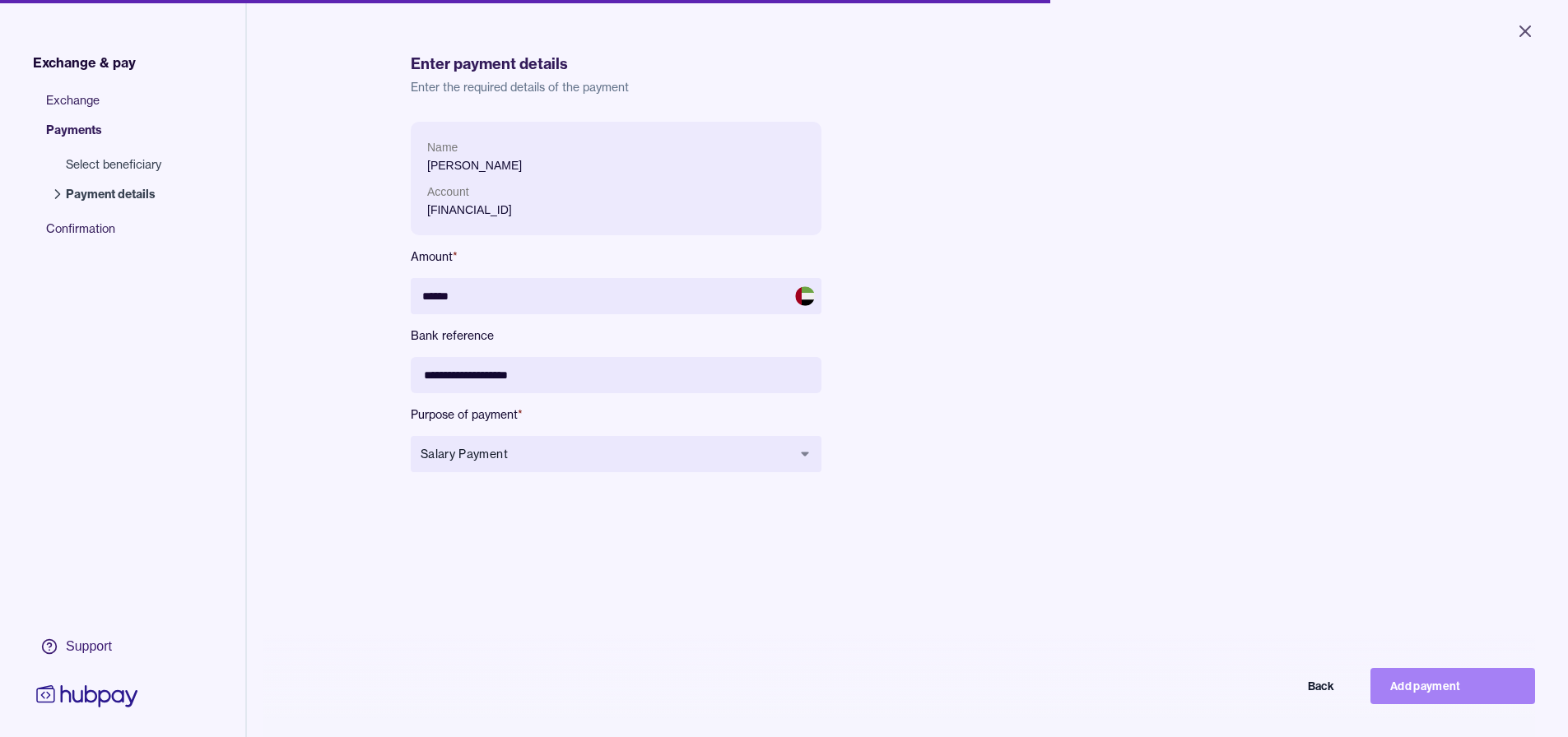
click at [1470, 695] on button "Add payment" at bounding box center [1452, 686] width 165 height 36
type input "*****"
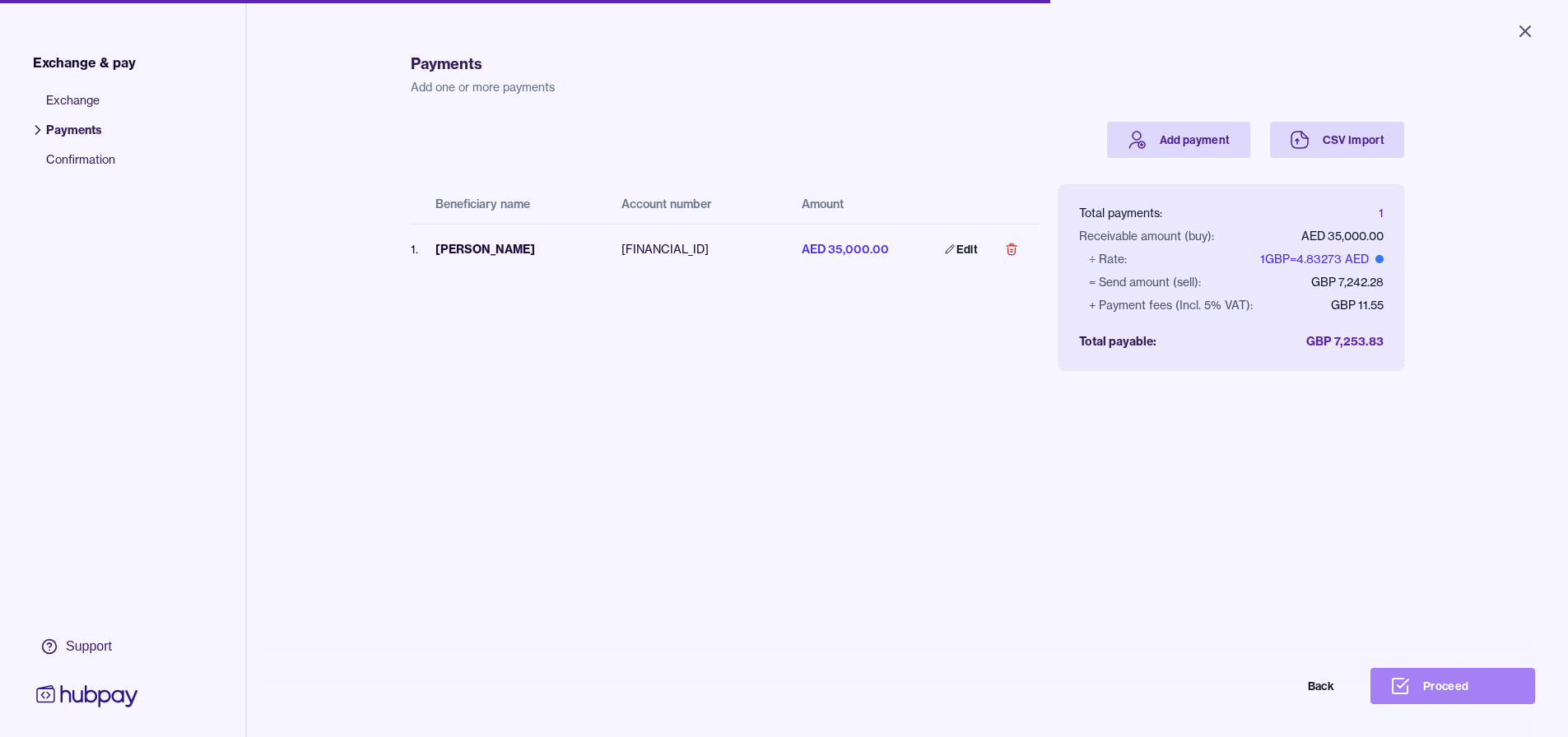
click at [1455, 698] on button "Proceed" at bounding box center [1452, 686] width 165 height 36
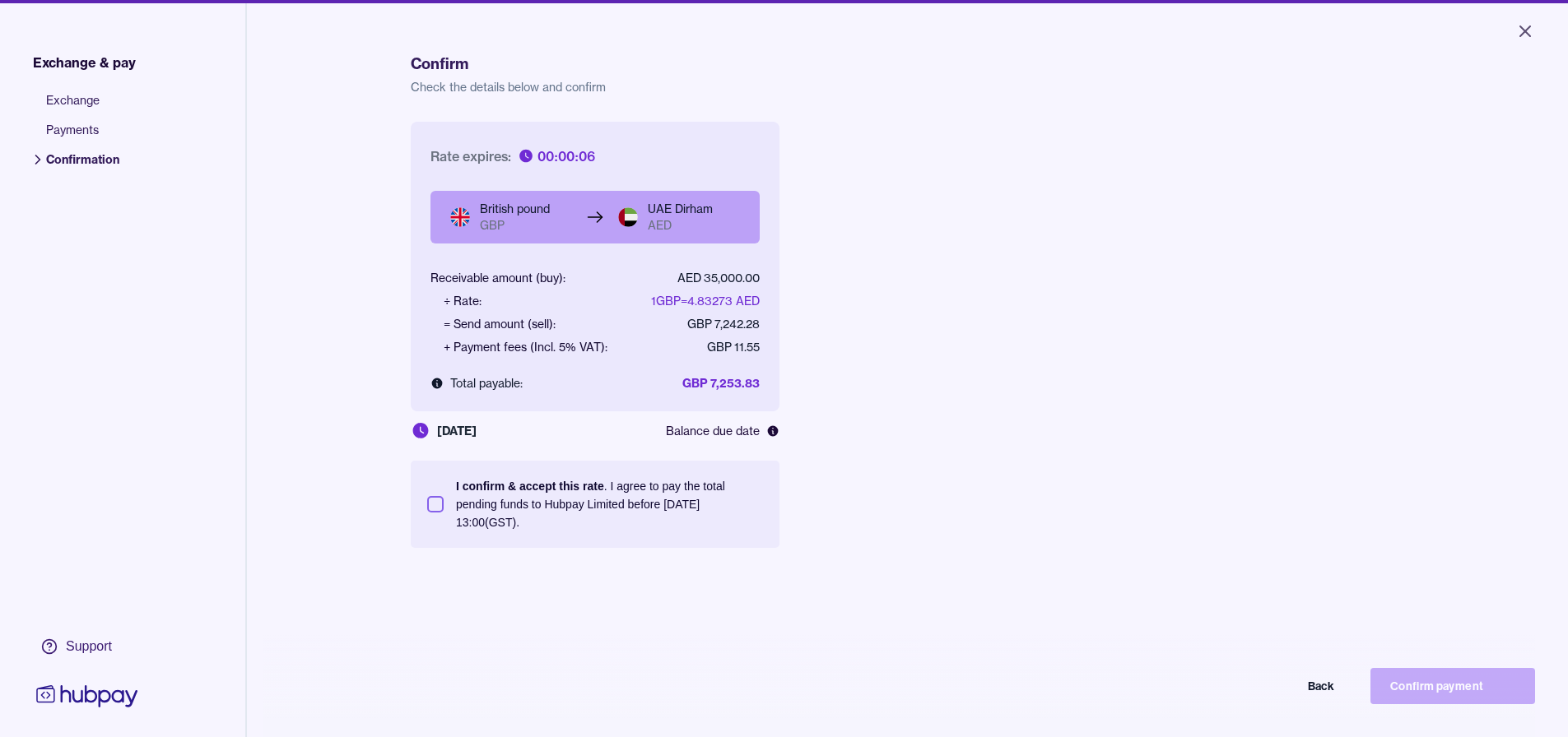
click at [518, 493] on p "I confirm & accept this rate . I agree to pay the total pending funds to Hubpay…" at bounding box center [609, 504] width 307 height 55
click at [443, 496] on button "I confirm & accept this rate . I agree to pay the total pending funds to Hubpay…" at bounding box center [435, 504] width 16 height 16
click at [1459, 695] on button "Confirm payment" at bounding box center [1452, 686] width 165 height 36
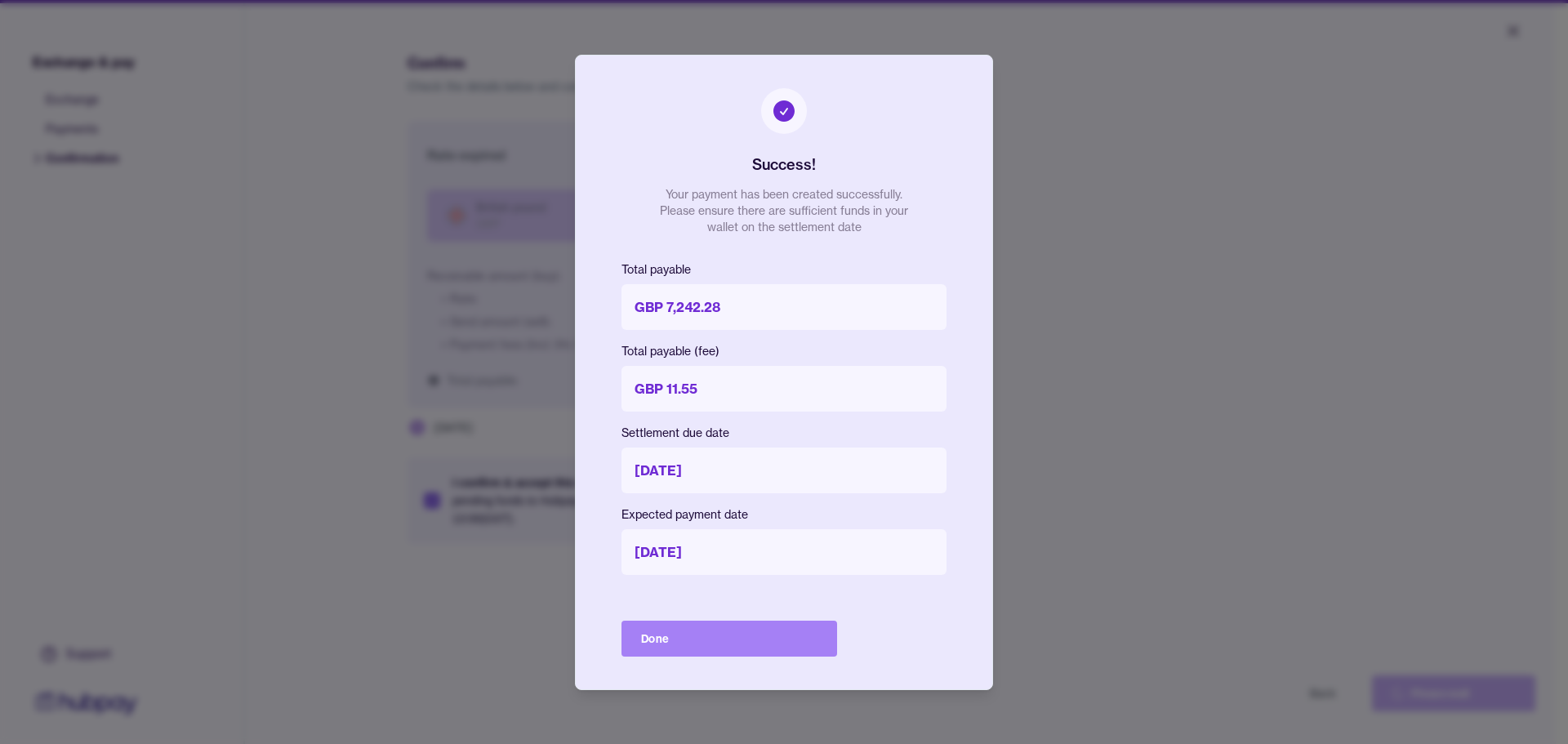
click at [720, 634] on button "Done" at bounding box center [729, 638] width 216 height 36
